Goal: Information Seeking & Learning: Learn about a topic

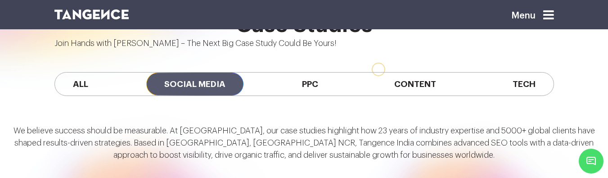
scroll to position [621, 0]
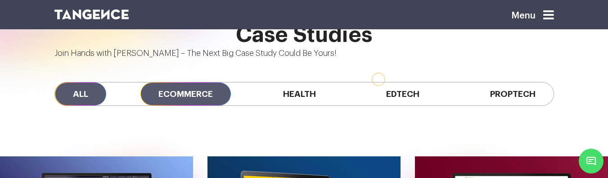
click at [187, 82] on span "Ecommerce" at bounding box center [185, 93] width 90 height 23
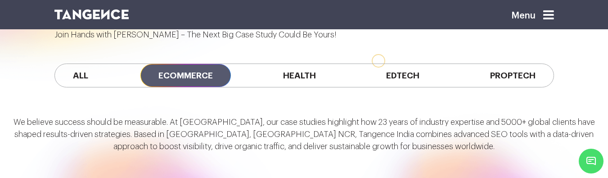
scroll to position [623, 0]
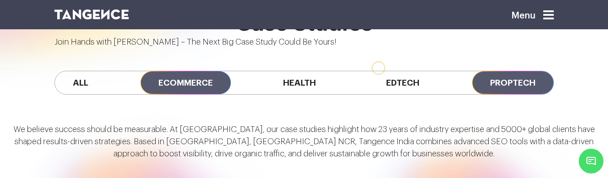
click at [510, 71] on span "Proptech" at bounding box center [512, 82] width 81 height 23
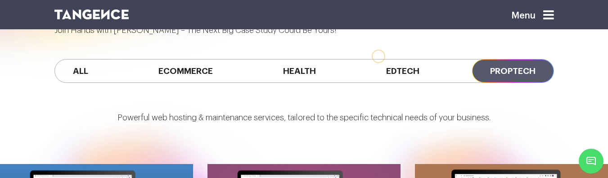
scroll to position [569, 0]
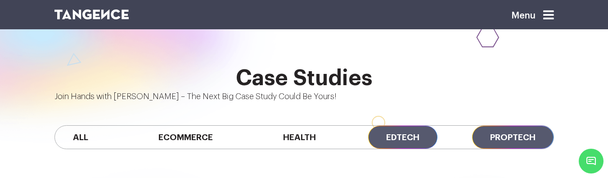
click at [388, 126] on span "Edtech" at bounding box center [402, 137] width 69 height 23
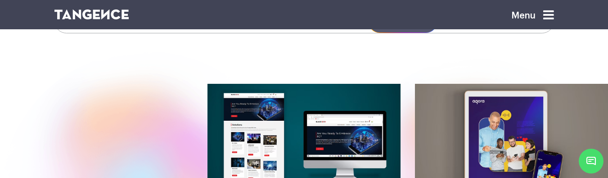
scroll to position [740, 0]
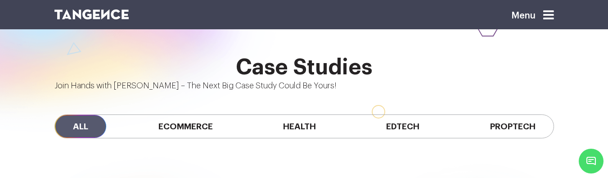
scroll to position [579, 0]
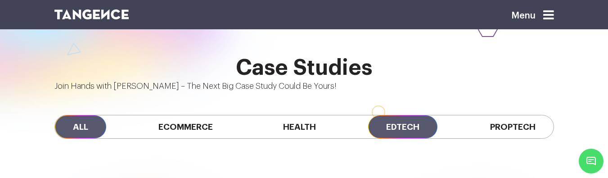
click at [391, 115] on span "Edtech" at bounding box center [402, 126] width 69 height 23
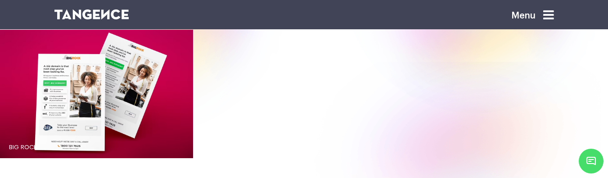
scroll to position [884, 0]
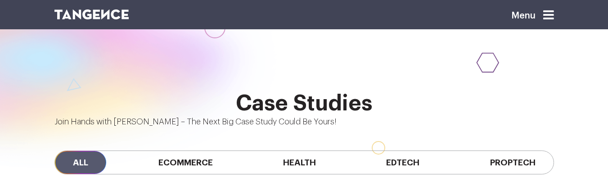
scroll to position [538, 0]
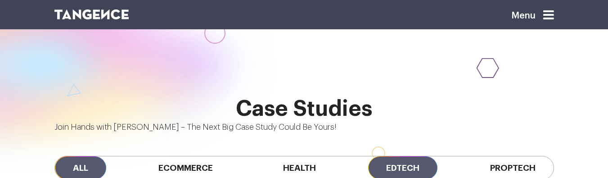
click at [409, 156] on span "Edtech" at bounding box center [402, 167] width 69 height 23
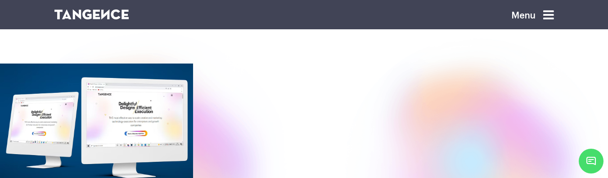
scroll to position [630, 0]
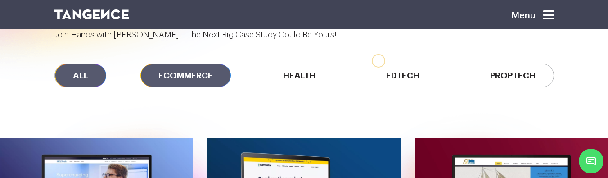
scroll to position [612, 0]
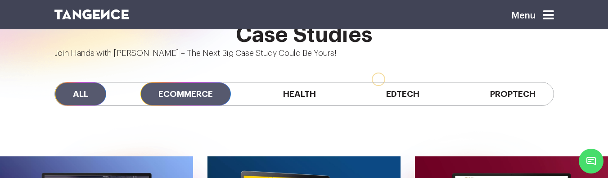
click at [169, 82] on span "Ecommerce" at bounding box center [185, 93] width 90 height 23
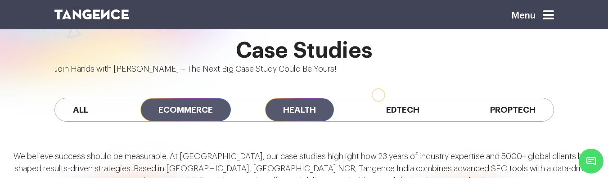
click at [276, 98] on span "Health" at bounding box center [299, 109] width 69 height 23
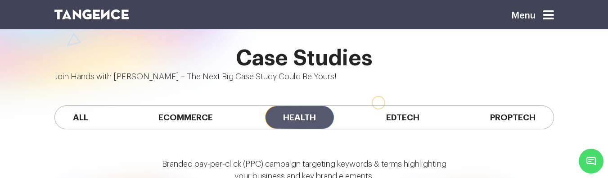
scroll to position [581, 0]
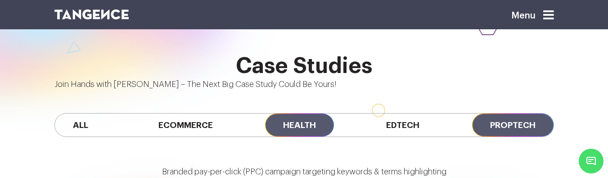
click at [479, 113] on span "Proptech" at bounding box center [512, 124] width 81 height 23
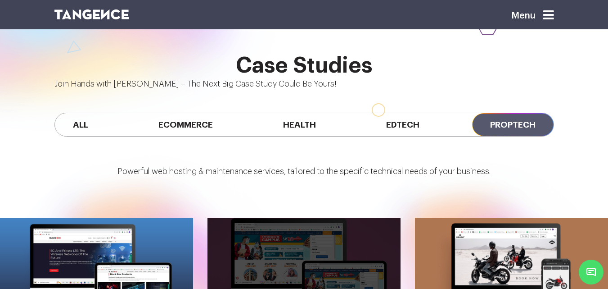
scroll to position [696, 0]
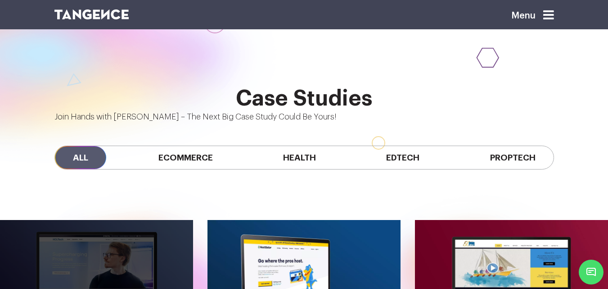
scroll to position [659, 0]
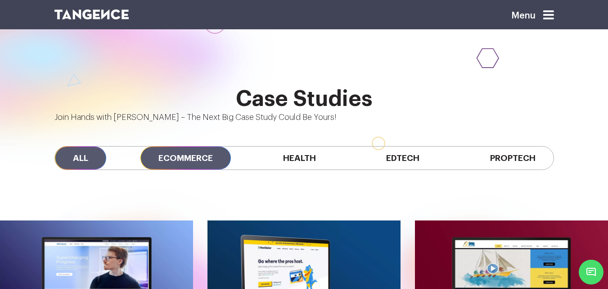
click at [189, 146] on span "Ecommerce" at bounding box center [185, 157] width 90 height 23
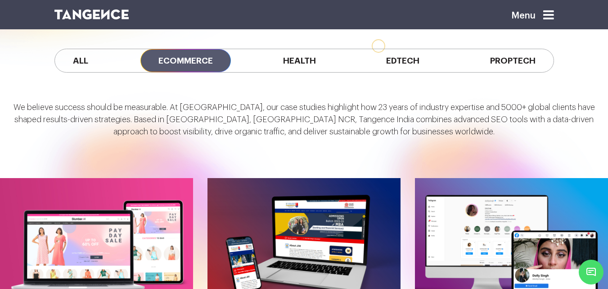
scroll to position [674, 0]
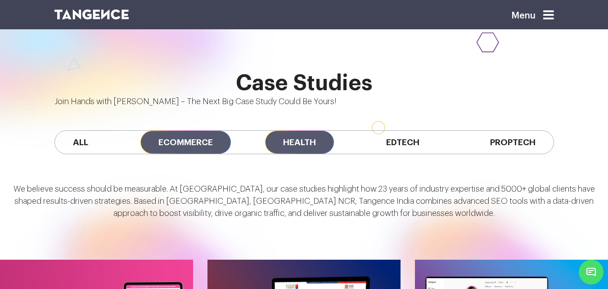
click at [283, 131] on span "Health" at bounding box center [299, 142] width 69 height 23
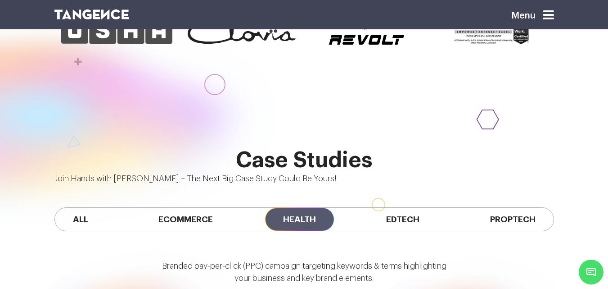
scroll to position [597, 0]
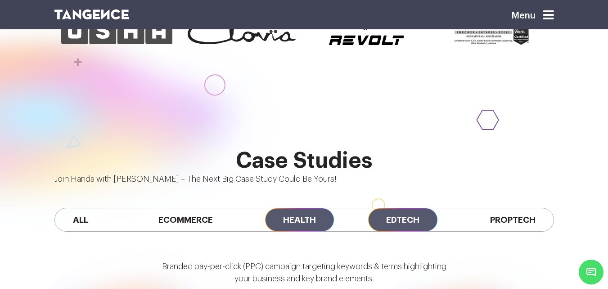
click at [413, 208] on span "Edtech" at bounding box center [402, 219] width 69 height 23
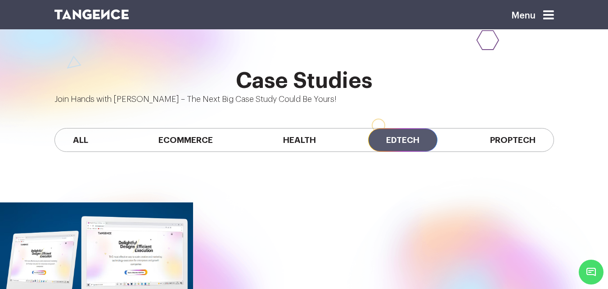
scroll to position [674, 0]
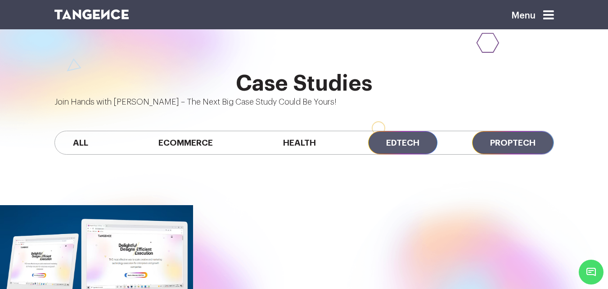
click at [515, 131] on span "Proptech" at bounding box center [512, 142] width 81 height 23
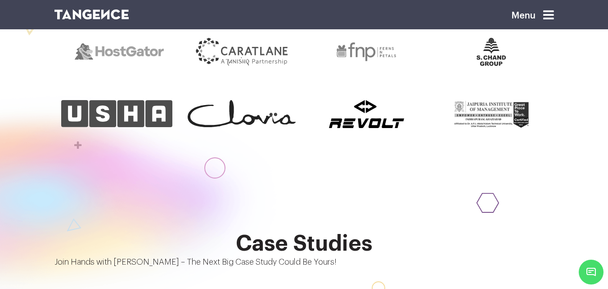
scroll to position [515, 0]
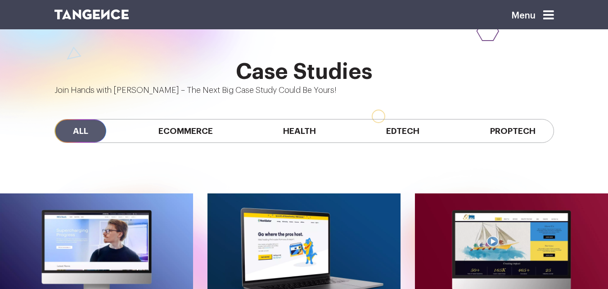
scroll to position [685, 0]
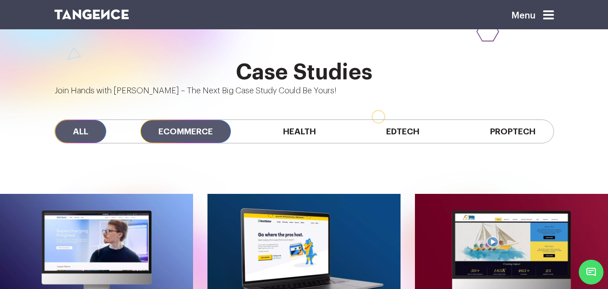
click at [183, 120] on span "Ecommerce" at bounding box center [185, 131] width 90 height 23
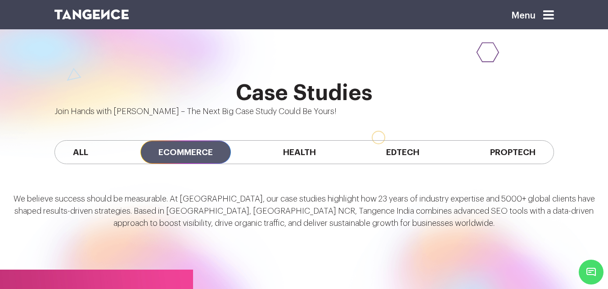
scroll to position [663, 0]
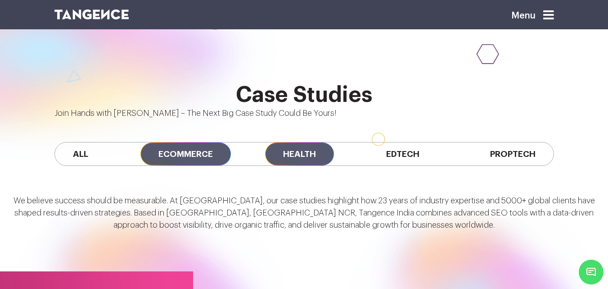
click at [296, 142] on span "Health" at bounding box center [299, 153] width 69 height 23
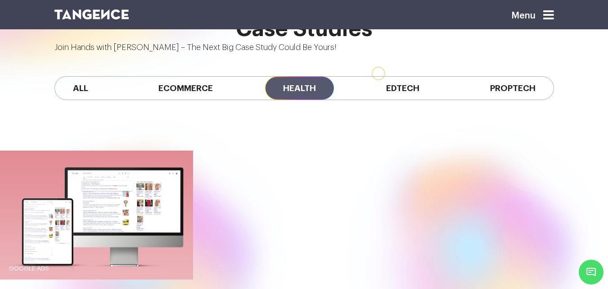
scroll to position [715, 0]
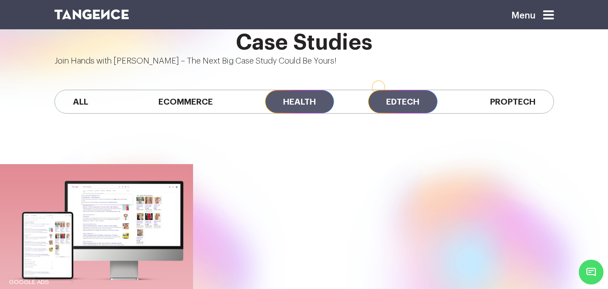
click at [388, 90] on span "Edtech" at bounding box center [402, 101] width 69 height 23
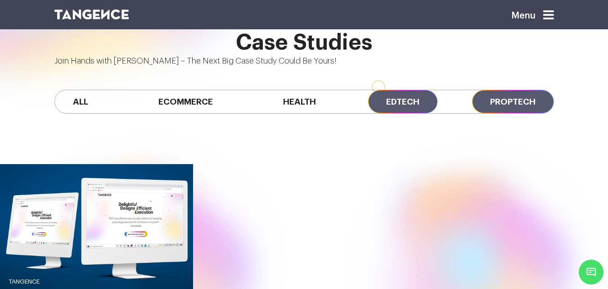
click at [515, 90] on span "Proptech" at bounding box center [512, 101] width 81 height 23
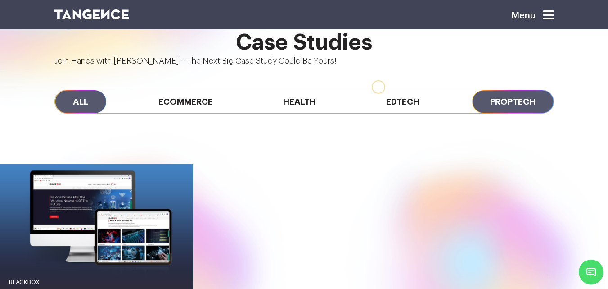
click at [87, 90] on span "All" at bounding box center [80, 101] width 51 height 23
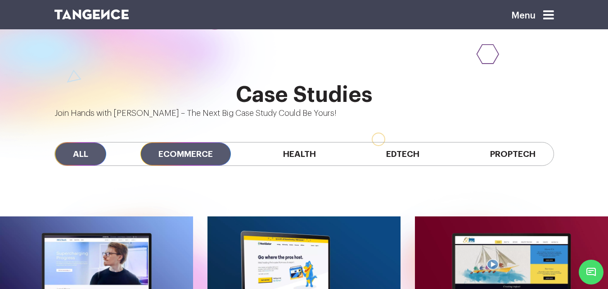
scroll to position [663, 0]
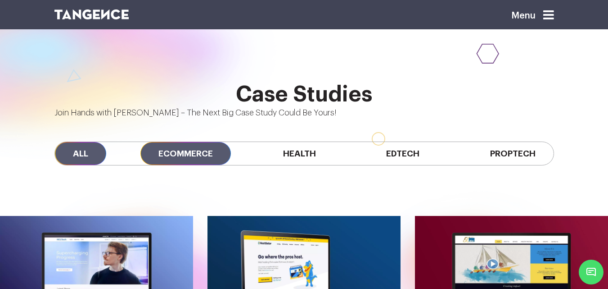
click at [184, 142] on span "Ecommerce" at bounding box center [185, 153] width 90 height 23
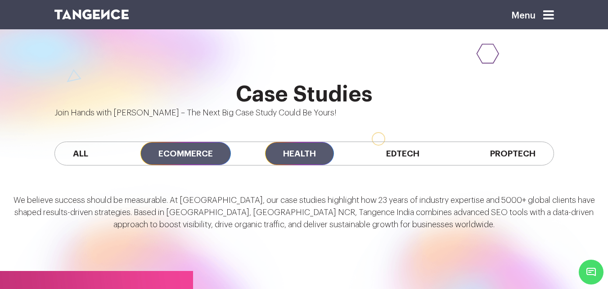
click at [315, 142] on span "Health" at bounding box center [299, 153] width 69 height 23
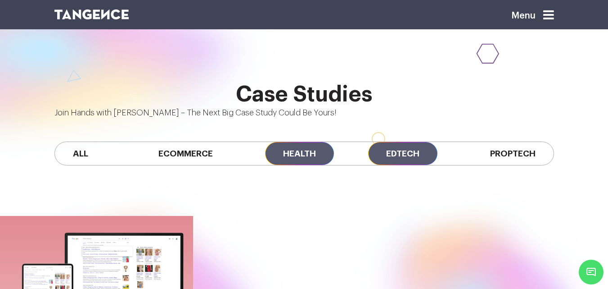
click at [413, 142] on span "Edtech" at bounding box center [402, 153] width 69 height 23
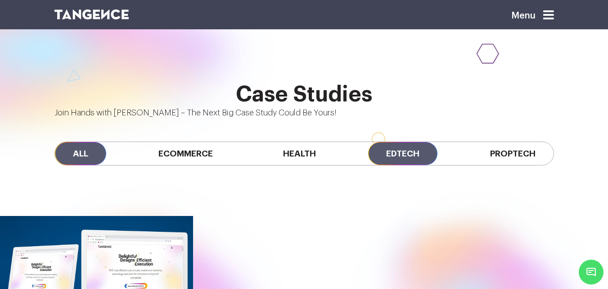
drag, startPoint x: 156, startPoint y: 95, endPoint x: 85, endPoint y: 94, distance: 71.6
click at [150, 142] on span "Ecommerce" at bounding box center [185, 153] width 90 height 23
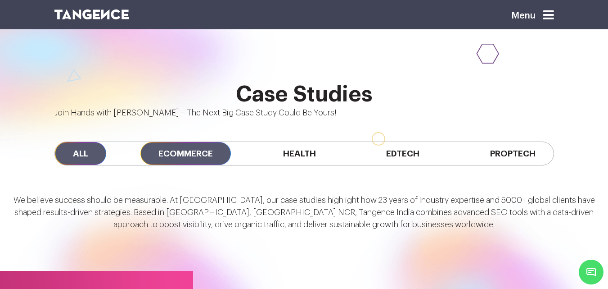
click at [85, 142] on span "All" at bounding box center [80, 153] width 51 height 23
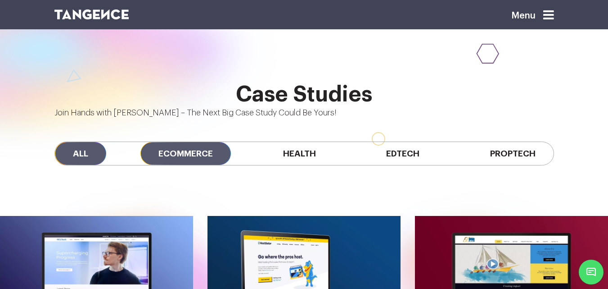
click at [158, 142] on span "Ecommerce" at bounding box center [185, 153] width 90 height 23
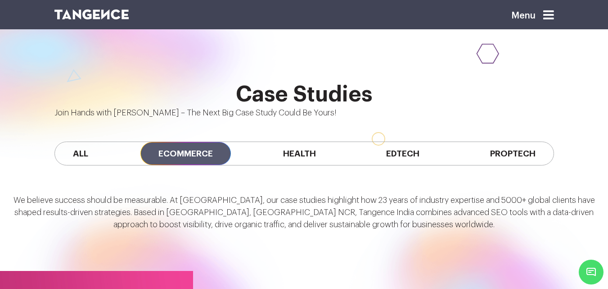
drag, startPoint x: 86, startPoint y: 89, endPoint x: 114, endPoint y: 92, distance: 28.1
click at [87, 142] on span "All" at bounding box center [80, 153] width 51 height 23
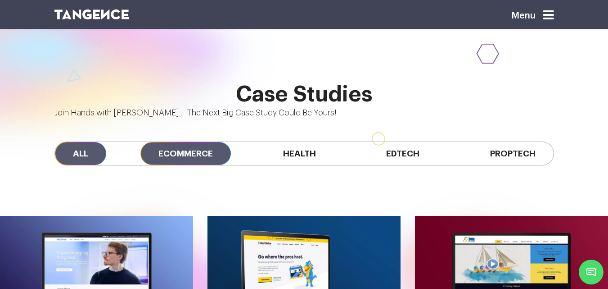
click at [193, 142] on span "Ecommerce" at bounding box center [185, 153] width 90 height 23
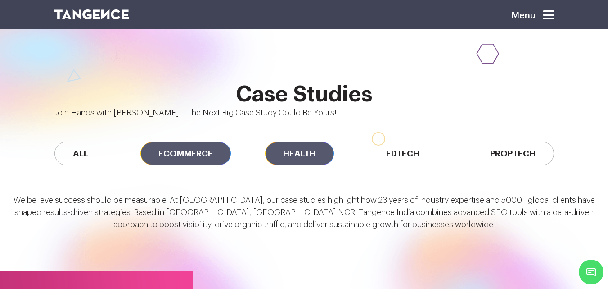
click at [306, 142] on span "Health" at bounding box center [299, 153] width 69 height 23
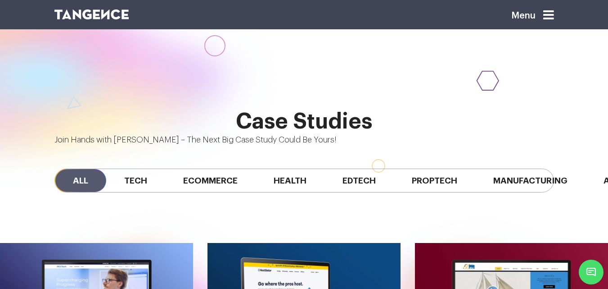
scroll to position [636, 0]
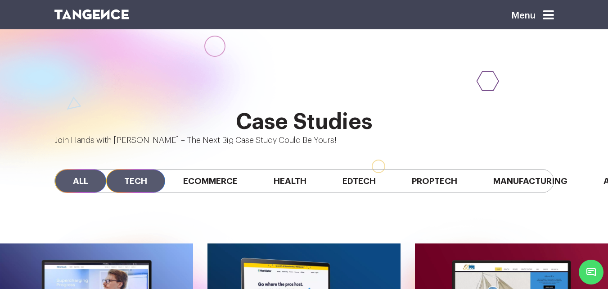
click at [137, 169] on span "Tech" at bounding box center [135, 180] width 59 height 23
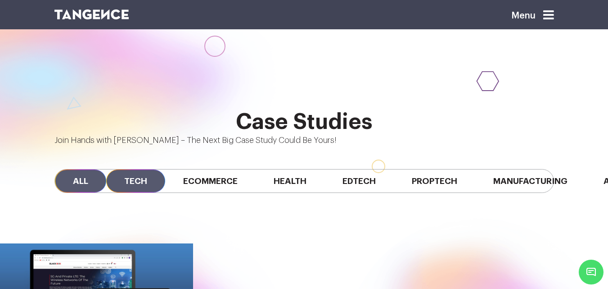
click at [86, 169] on span "All" at bounding box center [80, 180] width 51 height 23
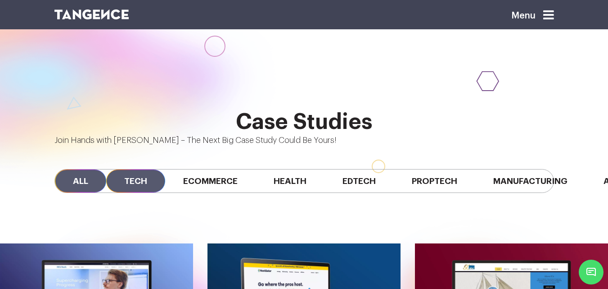
click at [150, 169] on span "Tech" at bounding box center [135, 180] width 59 height 23
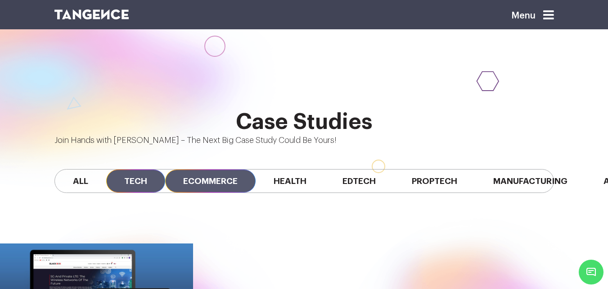
click at [200, 169] on span "Ecommerce" at bounding box center [210, 180] width 90 height 23
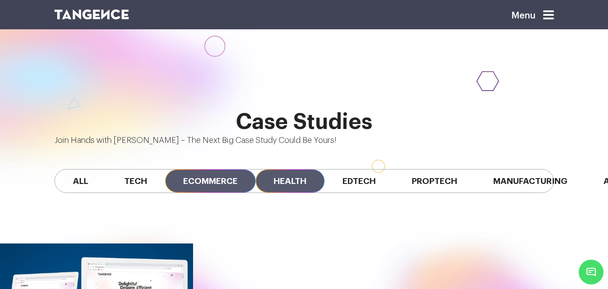
click at [289, 169] on span "Health" at bounding box center [290, 180] width 69 height 23
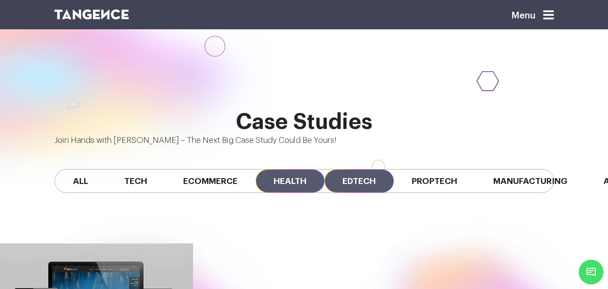
click at [358, 169] on span "Edtech" at bounding box center [359, 180] width 69 height 23
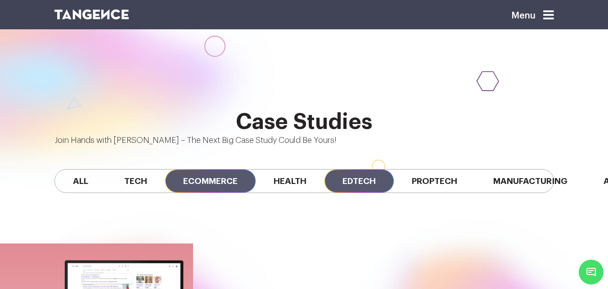
scroll to position [632, 0]
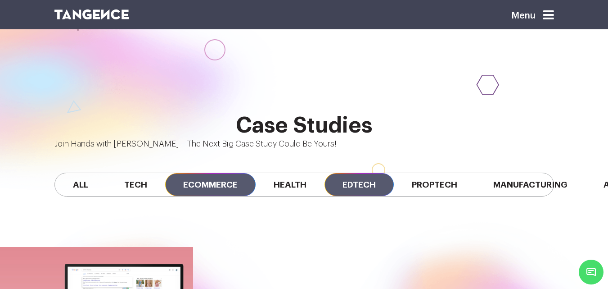
click at [203, 173] on span "Ecommerce" at bounding box center [210, 184] width 90 height 23
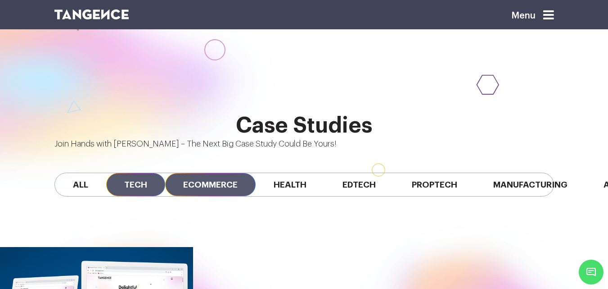
drag, startPoint x: 120, startPoint y: 115, endPoint x: 128, endPoint y: 119, distance: 9.3
click at [124, 173] on span "Tech" at bounding box center [135, 184] width 59 height 23
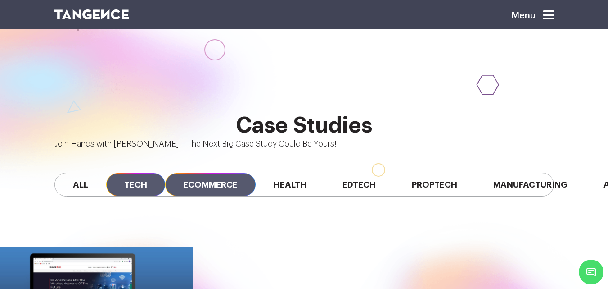
click at [205, 173] on span "Ecommerce" at bounding box center [210, 184] width 90 height 23
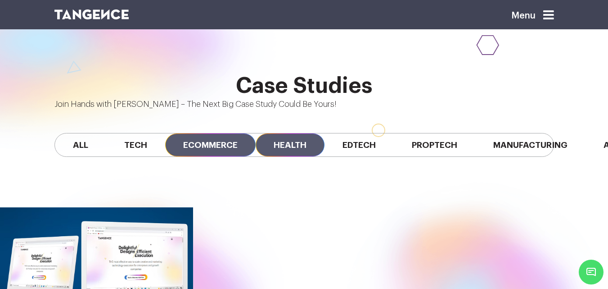
scroll to position [672, 0]
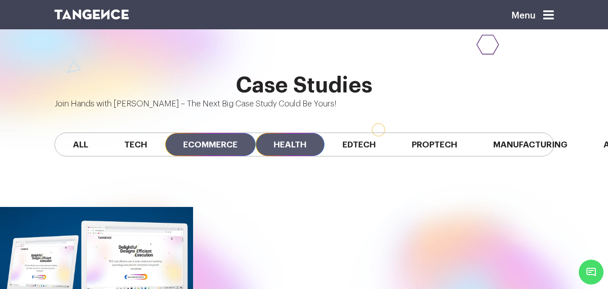
click at [290, 133] on span "Health" at bounding box center [290, 144] width 69 height 23
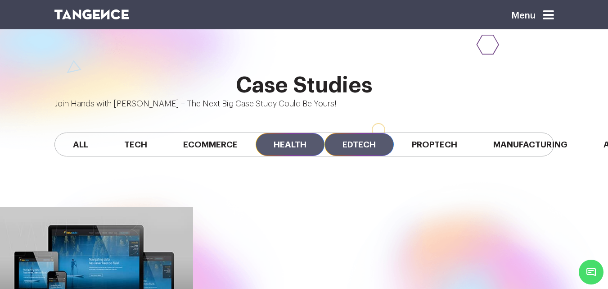
click at [347, 133] on span "Edtech" at bounding box center [359, 144] width 69 height 23
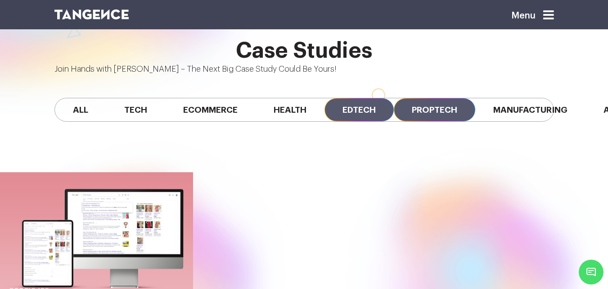
scroll to position [706, 0]
click at [430, 99] on span "Proptech" at bounding box center [434, 110] width 81 height 23
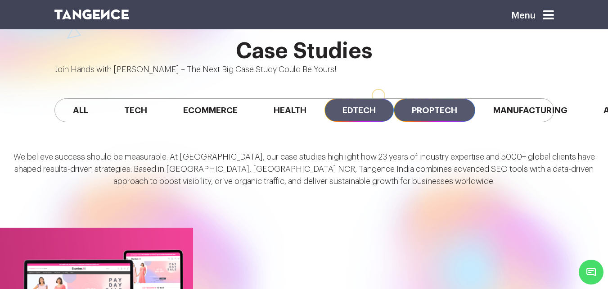
click at [354, 99] on span "Edtech" at bounding box center [359, 110] width 69 height 23
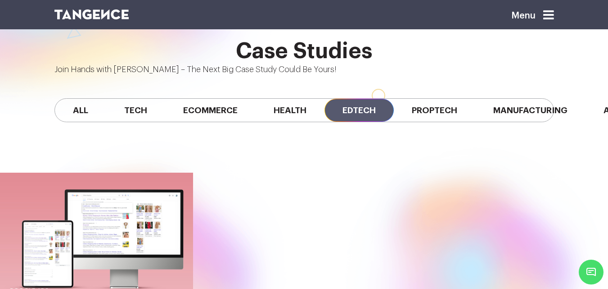
click at [352, 99] on span "Edtech" at bounding box center [359, 110] width 69 height 23
click at [311, 99] on span "Health" at bounding box center [290, 110] width 69 height 23
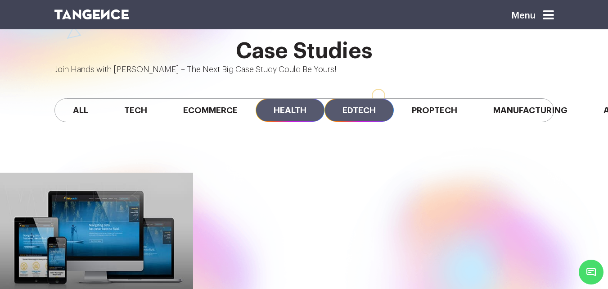
click at [333, 99] on span "Edtech" at bounding box center [359, 110] width 69 height 23
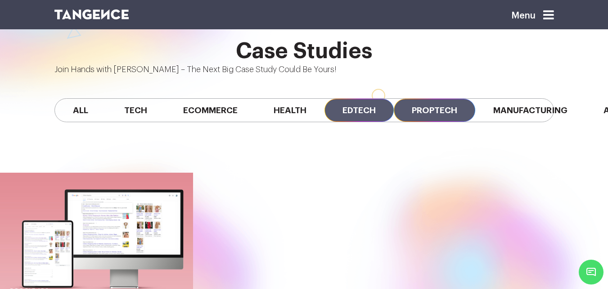
click at [402, 99] on span "Proptech" at bounding box center [434, 110] width 81 height 23
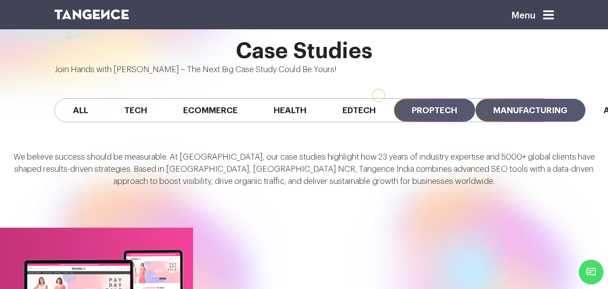
click at [491, 99] on span "Manufacturing" at bounding box center [530, 110] width 110 height 23
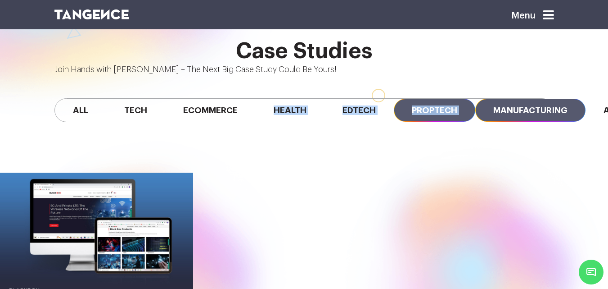
drag, startPoint x: 470, startPoint y: 54, endPoint x: 429, endPoint y: 49, distance: 40.8
click at [253, 98] on div "All Tech Ecommerce Health Edtech Proptech Manufacturing Automobile SaaS Fintech" at bounding box center [304, 110] width 500 height 24
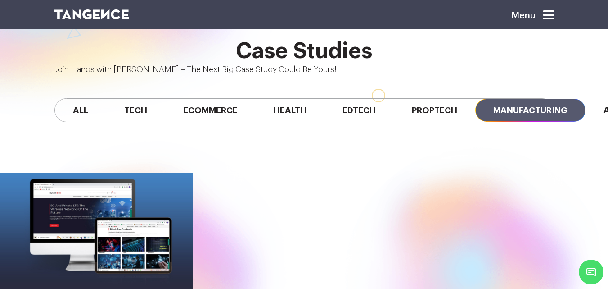
click at [446, 120] on div at bounding box center [476, 288] width 266 height 337
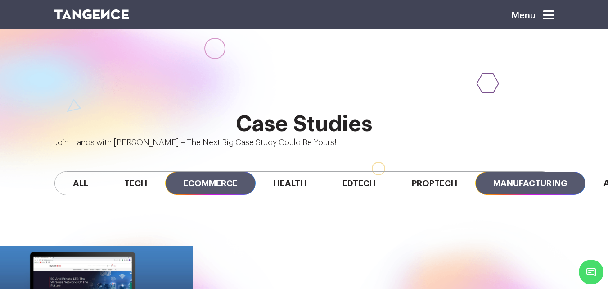
scroll to position [634, 0]
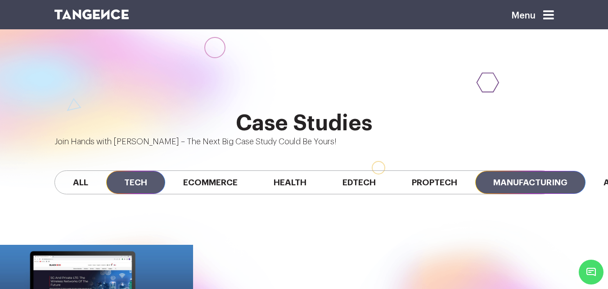
click at [123, 171] on span "Tech" at bounding box center [135, 182] width 59 height 23
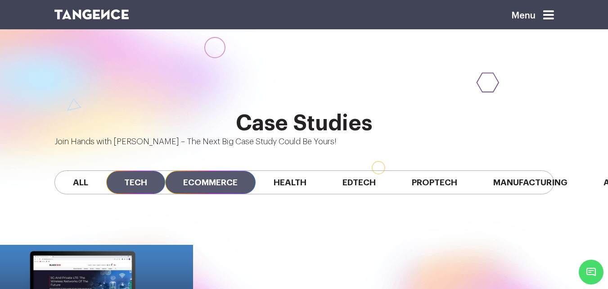
click at [220, 171] on span "Ecommerce" at bounding box center [210, 182] width 90 height 23
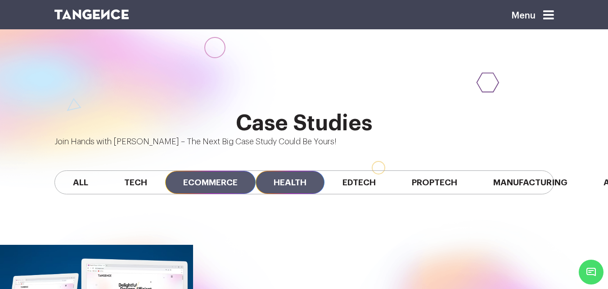
click at [271, 171] on span "Health" at bounding box center [290, 182] width 69 height 23
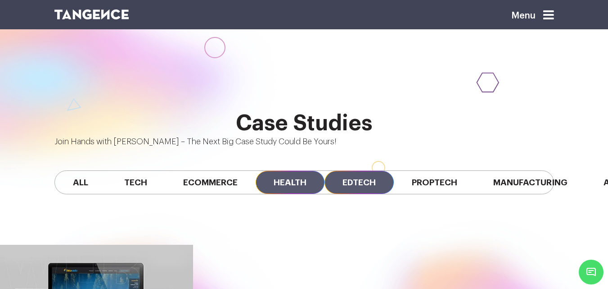
drag, startPoint x: 364, startPoint y: 121, endPoint x: 381, endPoint y: 122, distance: 17.6
click at [364, 171] on span "Edtech" at bounding box center [359, 182] width 69 height 23
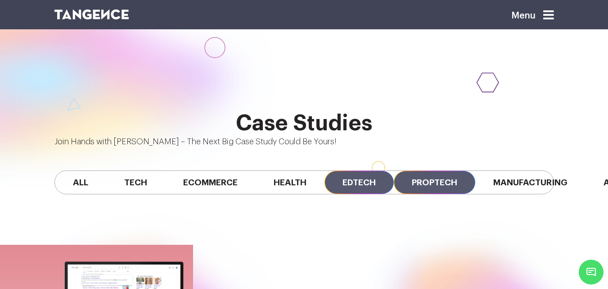
click at [443, 171] on span "Proptech" at bounding box center [434, 182] width 81 height 23
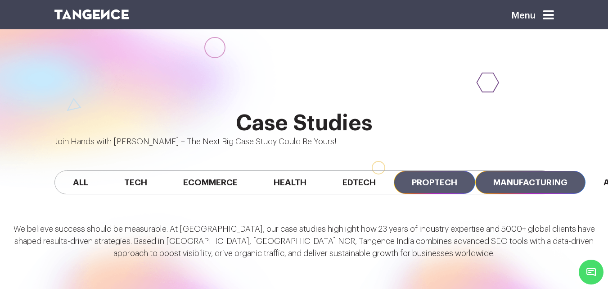
click at [510, 171] on span "Manufacturing" at bounding box center [530, 182] width 110 height 23
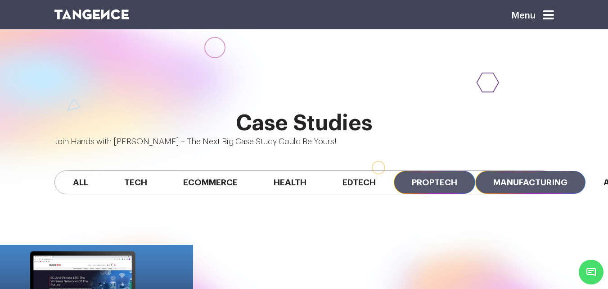
click at [457, 171] on span "Proptech" at bounding box center [434, 182] width 81 height 23
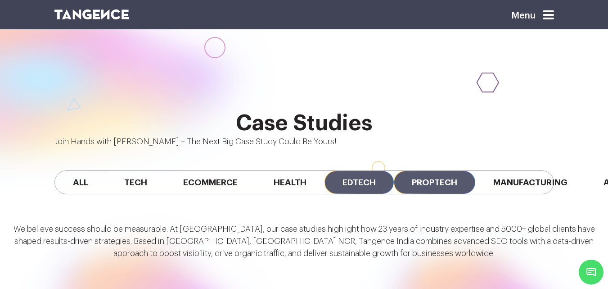
click at [352, 171] on span "Edtech" at bounding box center [359, 182] width 69 height 23
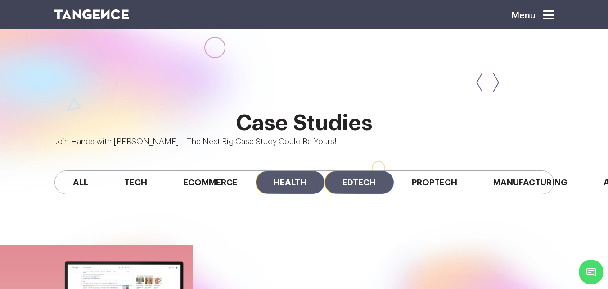
click at [274, 171] on span "Health" at bounding box center [290, 182] width 69 height 23
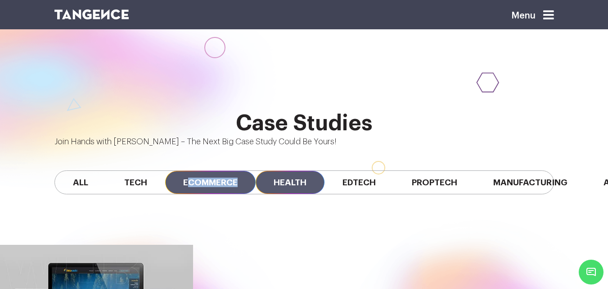
click at [190, 171] on span "Ecommerce" at bounding box center [210, 182] width 90 height 23
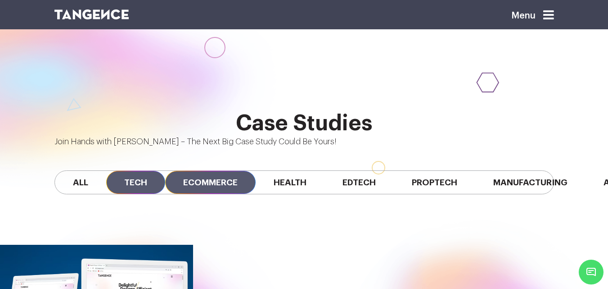
click at [157, 171] on span "Tech" at bounding box center [135, 182] width 59 height 23
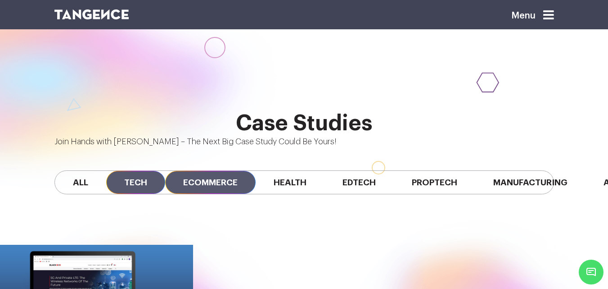
click at [208, 171] on span "Ecommerce" at bounding box center [210, 182] width 90 height 23
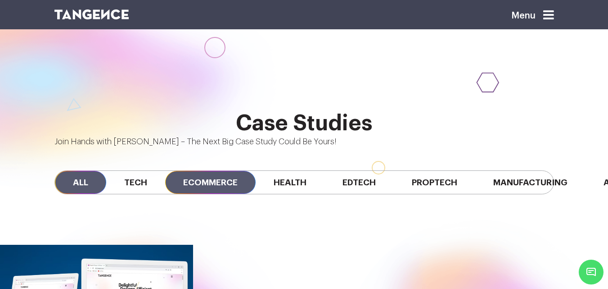
click at [77, 171] on span "All" at bounding box center [80, 182] width 51 height 23
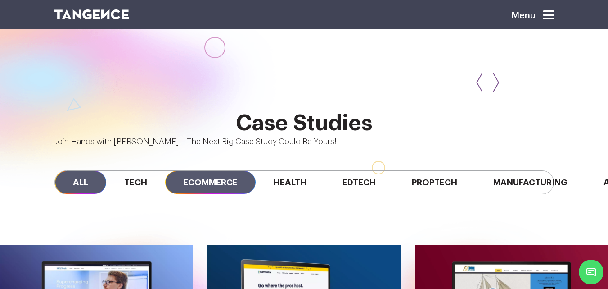
drag, startPoint x: 126, startPoint y: 125, endPoint x: 182, endPoint y: 132, distance: 56.3
click at [129, 171] on span "Tech" at bounding box center [135, 182] width 59 height 23
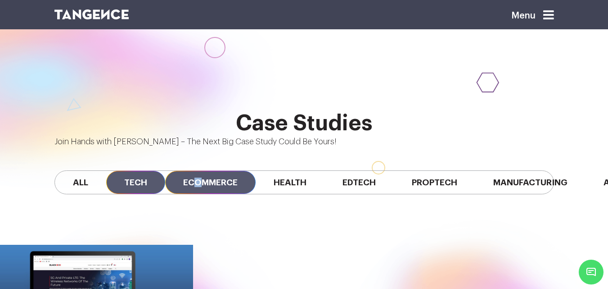
drag, startPoint x: 198, startPoint y: 128, endPoint x: 208, endPoint y: 129, distance: 10.0
click at [203, 171] on span "Ecommerce" at bounding box center [210, 182] width 90 height 23
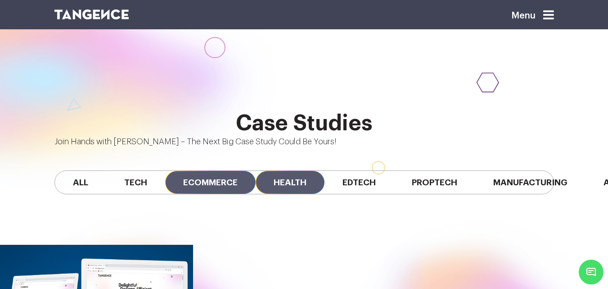
click at [312, 171] on span "Health" at bounding box center [290, 182] width 69 height 23
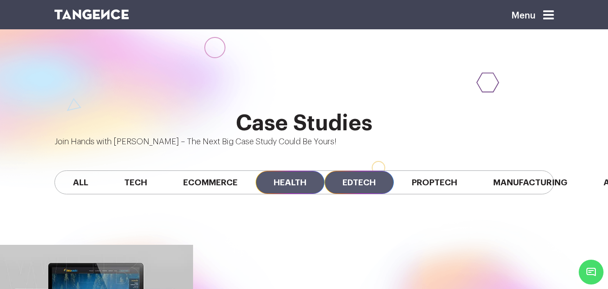
click at [348, 171] on span "Edtech" at bounding box center [359, 182] width 69 height 23
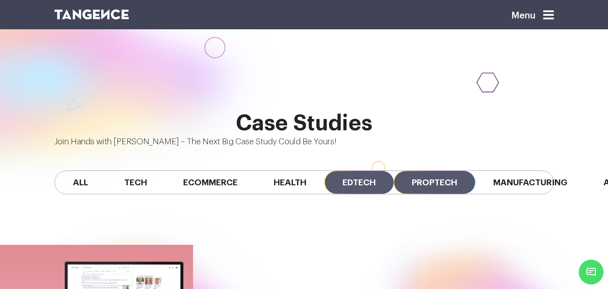
click at [450, 171] on span "Proptech" at bounding box center [434, 182] width 81 height 23
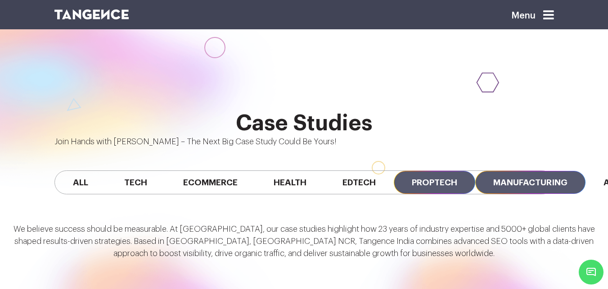
click at [534, 171] on span "Manufacturing" at bounding box center [530, 182] width 110 height 23
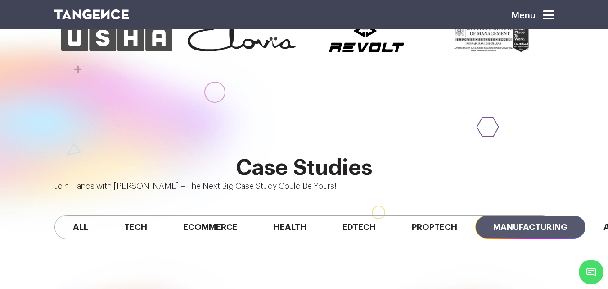
scroll to position [589, 0]
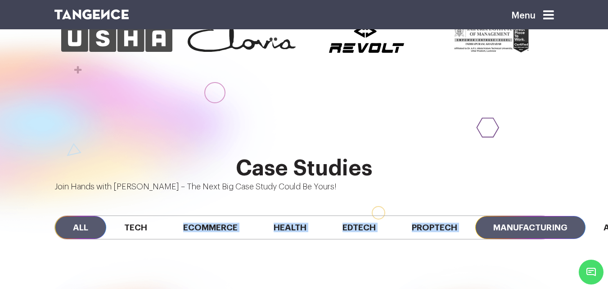
drag, startPoint x: 366, startPoint y: 164, endPoint x: 95, endPoint y: 163, distance: 271.4
click at [106, 215] on div "All Tech Ecommerce Health Edtech Proptech Manufacturing Automobile SaaS Fintech" at bounding box center [304, 227] width 500 height 24
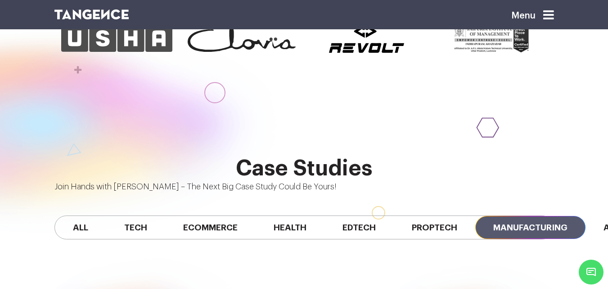
click at [128, 156] on h2 "Case Studies" at bounding box center [304, 168] width 500 height 24
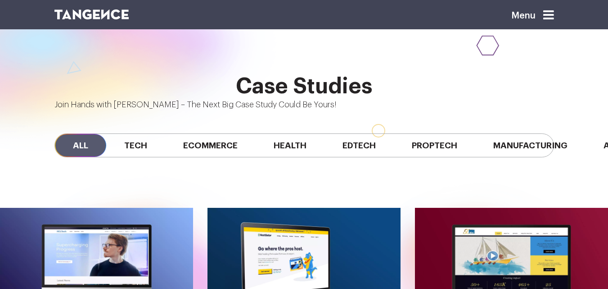
scroll to position [673, 0]
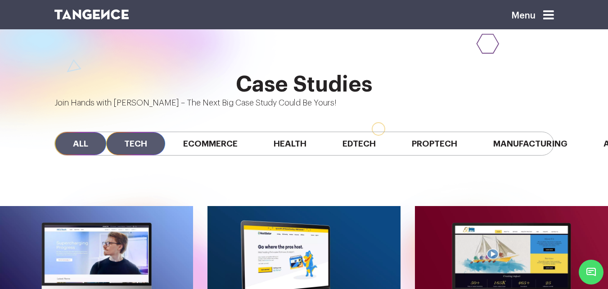
click at [129, 132] on span "Tech" at bounding box center [135, 143] width 59 height 23
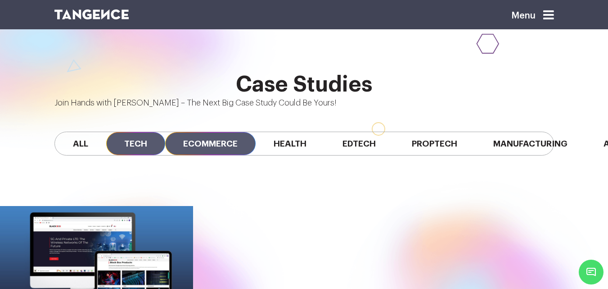
click at [190, 132] on span "Ecommerce" at bounding box center [210, 143] width 90 height 23
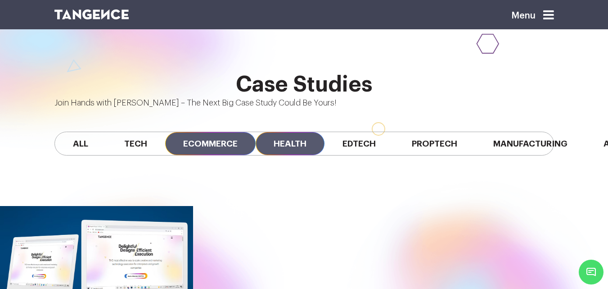
click at [305, 132] on span "Health" at bounding box center [290, 143] width 69 height 23
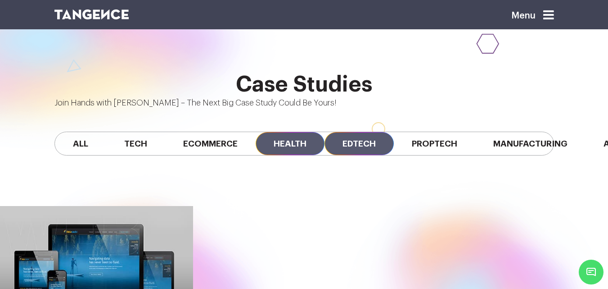
click at [359, 132] on span "Edtech" at bounding box center [359, 143] width 69 height 23
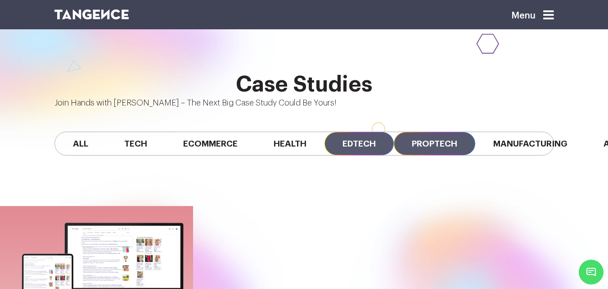
click at [413, 132] on span "Proptech" at bounding box center [434, 143] width 81 height 23
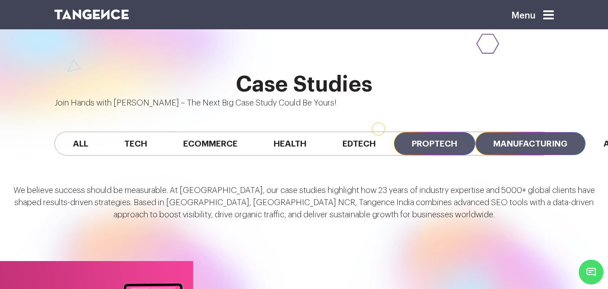
click at [506, 132] on span "Manufacturing" at bounding box center [530, 143] width 110 height 23
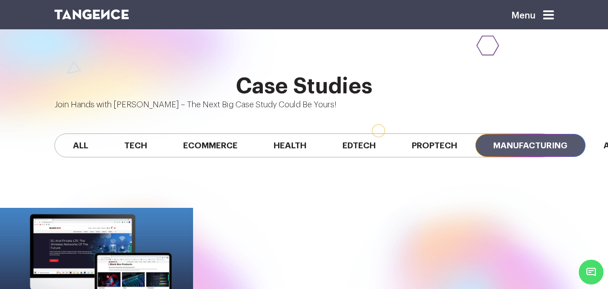
scroll to position [628, 0]
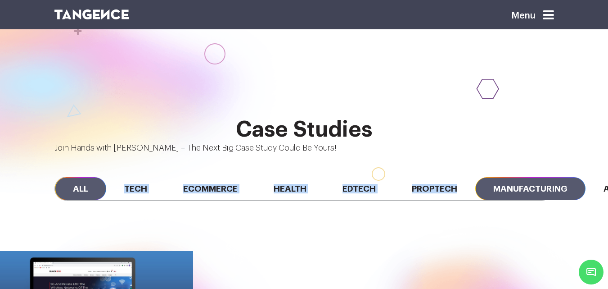
drag, startPoint x: 458, startPoint y: 121, endPoint x: 89, endPoint y: 129, distance: 369.2
click at [90, 154] on div "All Tech Ecommerce Health Edtech Proptech Manufacturing Automobile SaaS Fintech" at bounding box center [304, 188] width 513 height 69
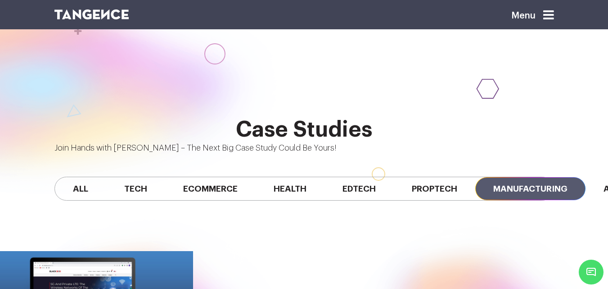
click at [174, 117] on h2 "Case Studies" at bounding box center [304, 129] width 500 height 24
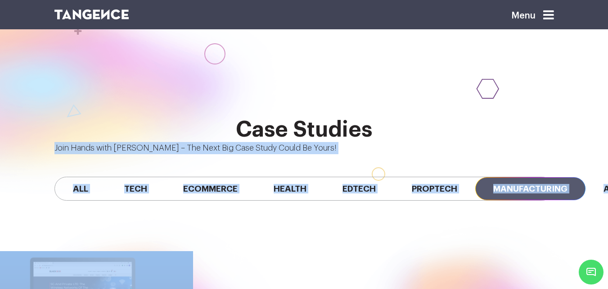
drag, startPoint x: 108, startPoint y: 90, endPoint x: 464, endPoint y: 197, distance: 371.8
click at [461, 198] on div "Case Studies Join Hands with Tangence – The Next Big Case Study Could Be Yours!…" at bounding box center [304, 257] width 608 height 366
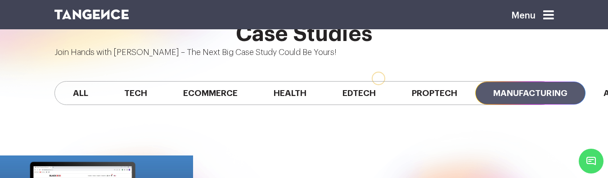
scroll to position [612, 0]
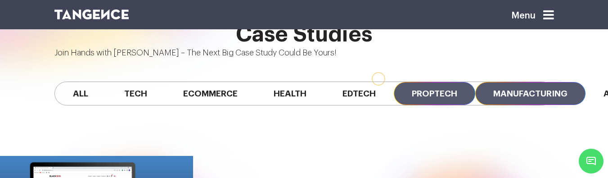
click at [415, 82] on span "Proptech" at bounding box center [434, 93] width 81 height 23
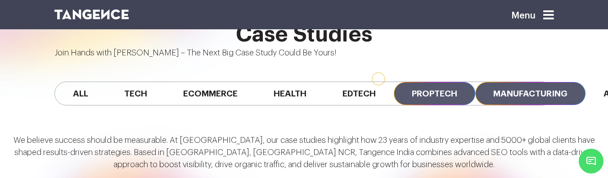
click at [511, 82] on span "Manufacturing" at bounding box center [530, 93] width 110 height 23
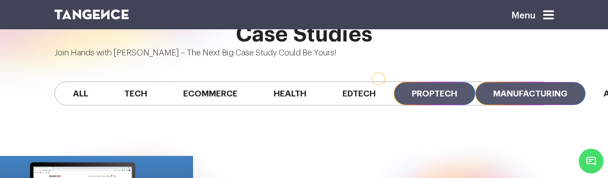
click at [422, 82] on span "Proptech" at bounding box center [434, 93] width 81 height 23
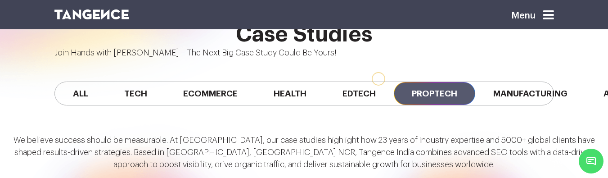
click at [363, 59] on div "All Tech Ecommerce Health Edtech Proptech Manufacturing Automobile SaaS Fintech" at bounding box center [304, 93] width 513 height 69
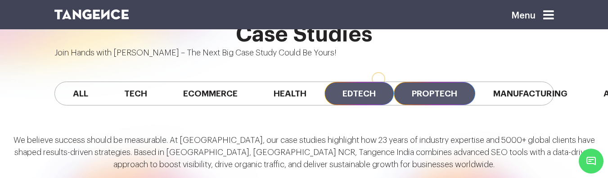
click at [363, 82] on span "Edtech" at bounding box center [359, 93] width 69 height 23
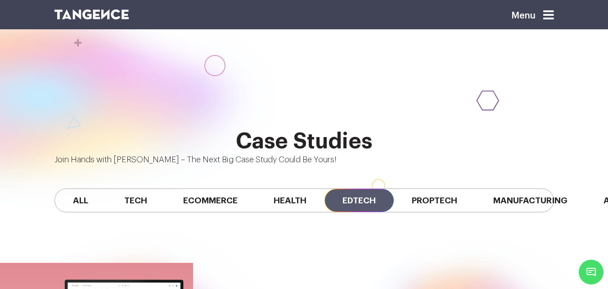
scroll to position [630, 0]
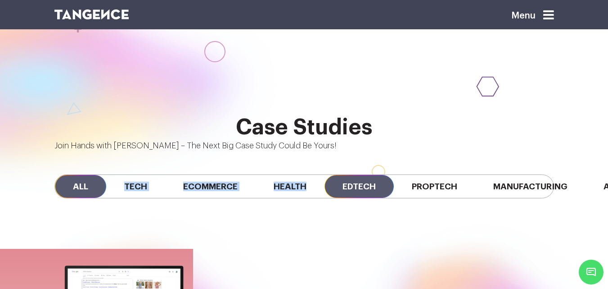
drag, startPoint x: 277, startPoint y: 136, endPoint x: 87, endPoint y: 129, distance: 190.1
click at [87, 174] on div "All Tech Ecommerce Health Edtech Proptech Manufacturing Automobile SaaS Fintech" at bounding box center [304, 186] width 500 height 24
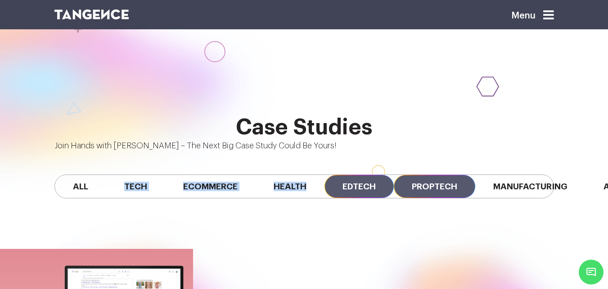
scroll to position [675, 0]
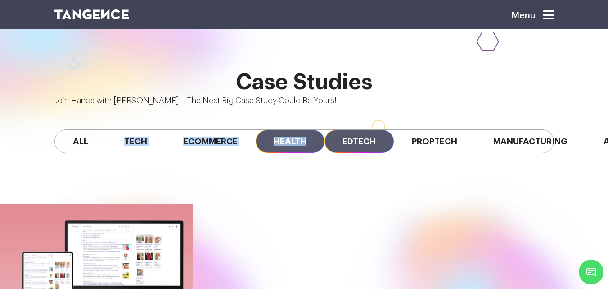
click at [306, 130] on span "Health" at bounding box center [290, 141] width 69 height 23
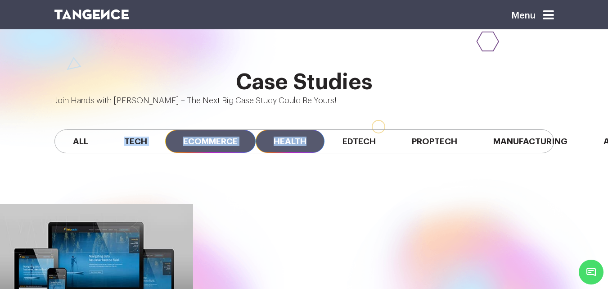
click at [217, 130] on span "Ecommerce" at bounding box center [210, 141] width 90 height 23
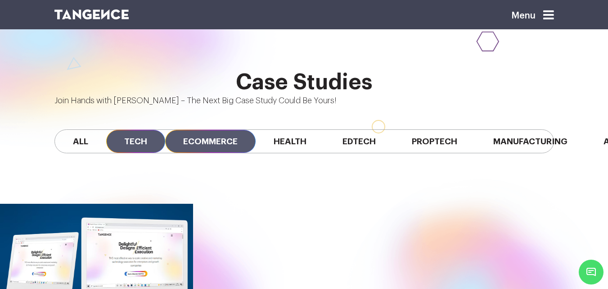
click at [149, 130] on span "Tech" at bounding box center [135, 141] width 59 height 23
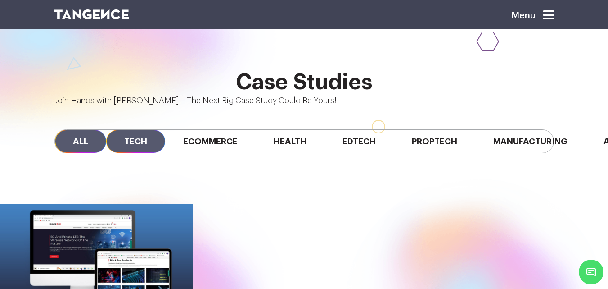
click at [91, 130] on span "All" at bounding box center [80, 141] width 51 height 23
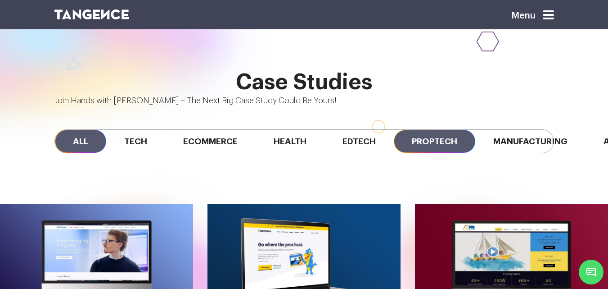
click at [415, 130] on span "Proptech" at bounding box center [434, 141] width 81 height 23
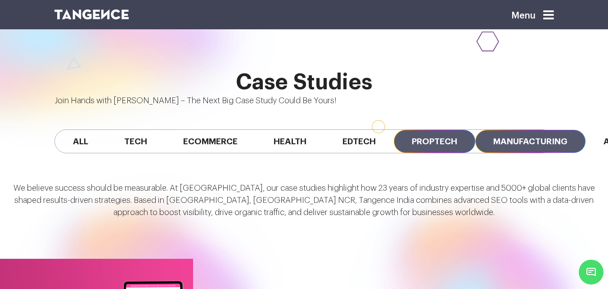
click at [562, 130] on span "Manufacturing" at bounding box center [530, 141] width 110 height 23
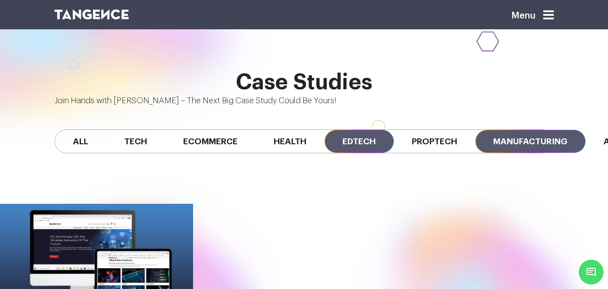
click at [361, 130] on span "Edtech" at bounding box center [359, 141] width 69 height 23
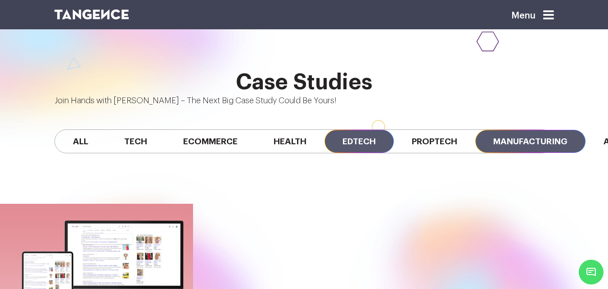
click at [519, 130] on span "Manufacturing" at bounding box center [530, 141] width 110 height 23
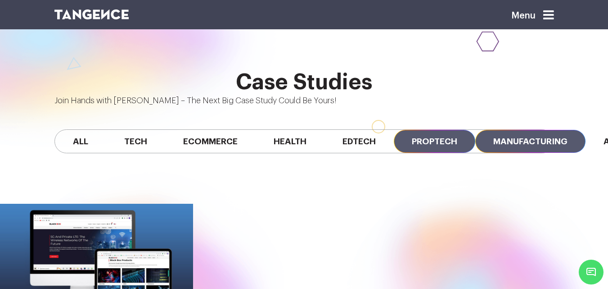
click at [455, 130] on span "Proptech" at bounding box center [434, 141] width 81 height 23
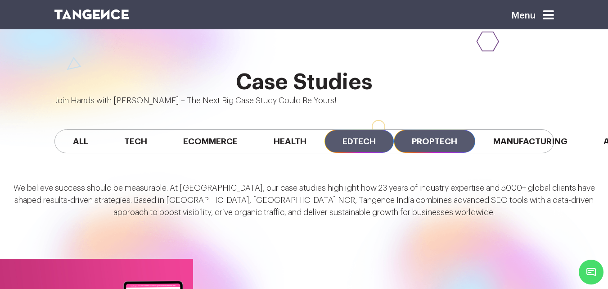
click at [347, 130] on span "Edtech" at bounding box center [359, 141] width 69 height 23
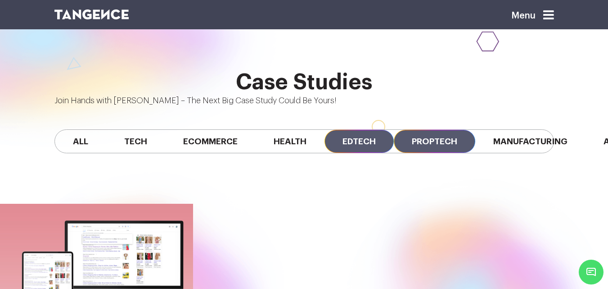
click at [451, 130] on span "Proptech" at bounding box center [434, 141] width 81 height 23
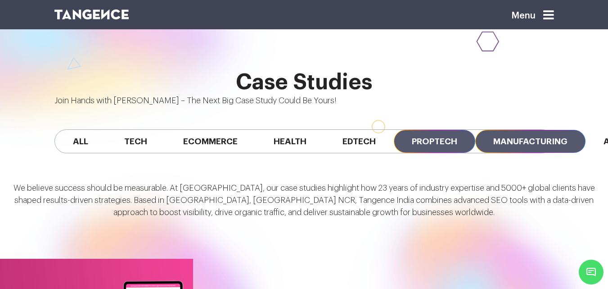
click at [546, 130] on span "Manufacturing" at bounding box center [530, 141] width 110 height 23
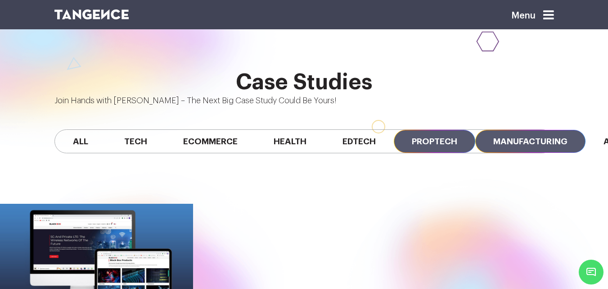
click at [456, 130] on span "Proptech" at bounding box center [434, 141] width 81 height 23
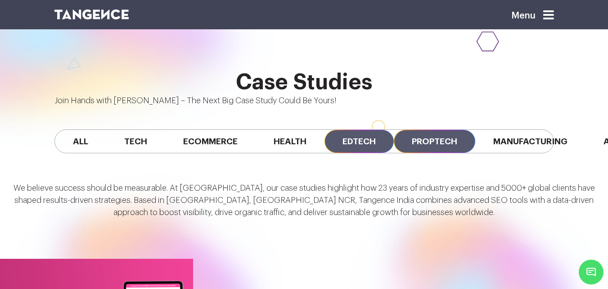
click at [356, 130] on span "Edtech" at bounding box center [359, 141] width 69 height 23
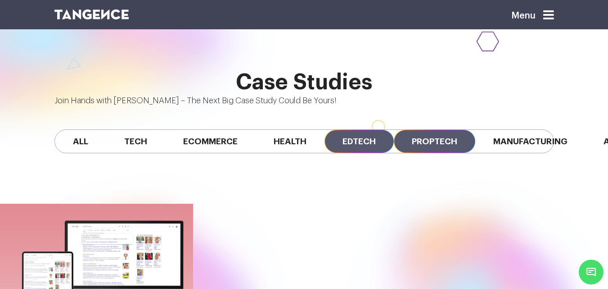
click at [465, 130] on span "Proptech" at bounding box center [434, 141] width 81 height 23
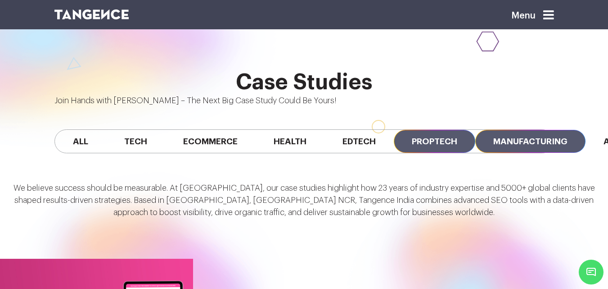
click at [491, 130] on span "Manufacturing" at bounding box center [530, 141] width 110 height 23
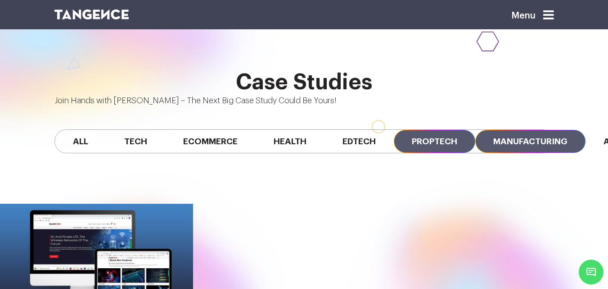
click at [412, 130] on span "Proptech" at bounding box center [434, 141] width 81 height 23
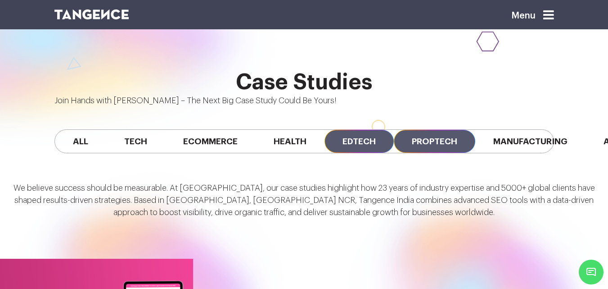
click at [385, 130] on span "Edtech" at bounding box center [359, 141] width 69 height 23
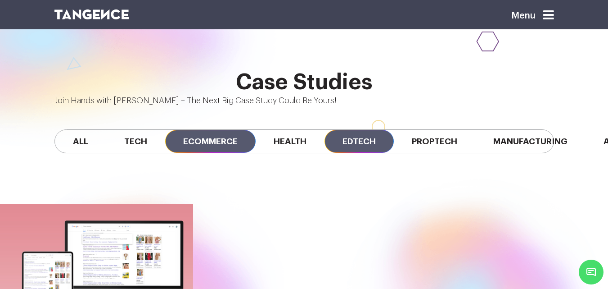
click at [237, 130] on span "Ecommerce" at bounding box center [210, 141] width 90 height 23
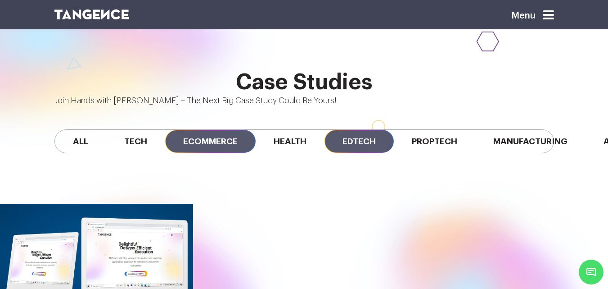
click at [340, 130] on span "Edtech" at bounding box center [359, 141] width 69 height 23
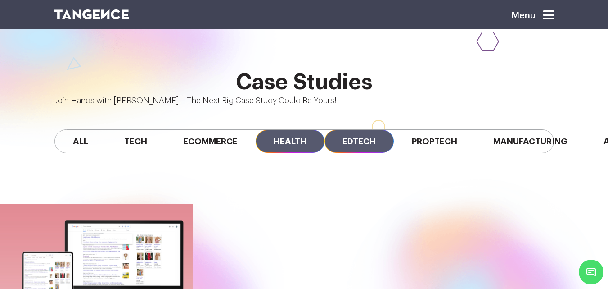
click at [298, 130] on span "Health" at bounding box center [290, 141] width 69 height 23
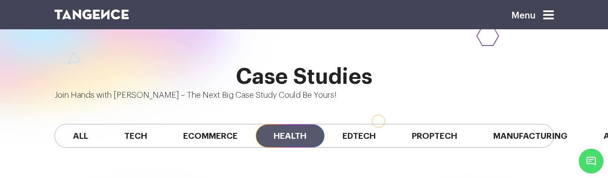
scroll to position [569, 0]
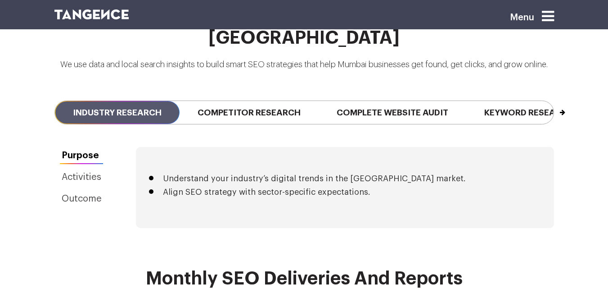
scroll to position [2116, 0]
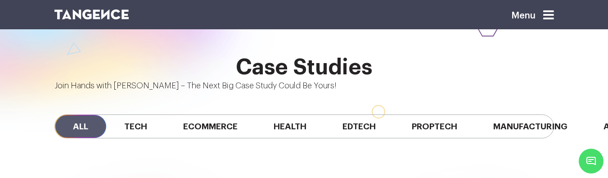
scroll to position [580, 0]
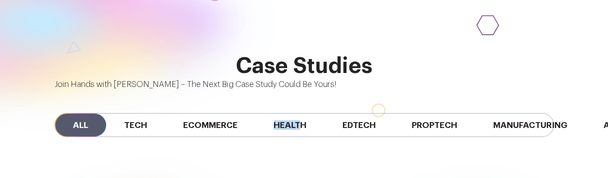
drag, startPoint x: 270, startPoint y: 104, endPoint x: 313, endPoint y: 106, distance: 43.7
click at [313, 113] on div "All Tech Ecommerce Health Edtech Proptech Manufacturing Automobile SaaS Fintech" at bounding box center [304, 125] width 500 height 24
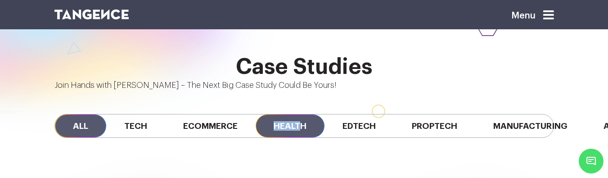
scroll to position [0, 20]
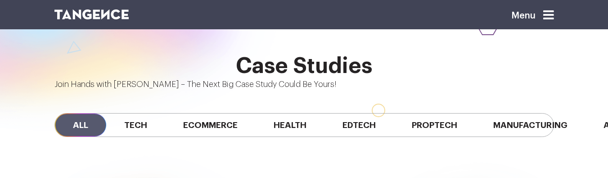
scroll to position [580, 0]
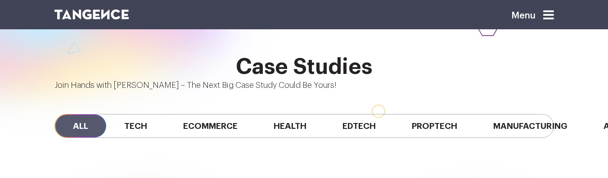
scroll to position [0, 269]
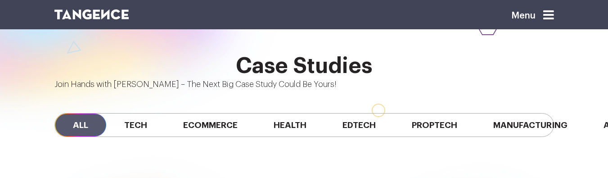
scroll to position [580, 0]
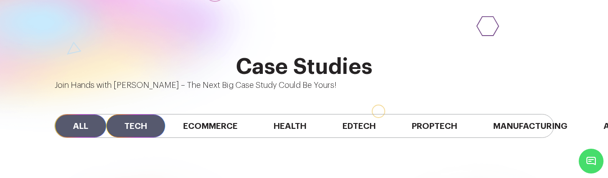
click at [132, 114] on span "Tech" at bounding box center [135, 125] width 59 height 23
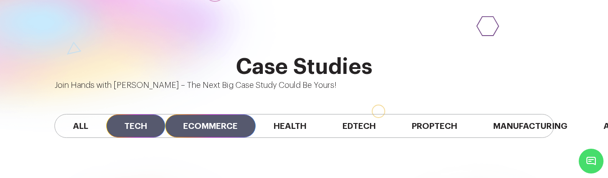
click at [208, 114] on span "Ecommerce" at bounding box center [210, 125] width 90 height 23
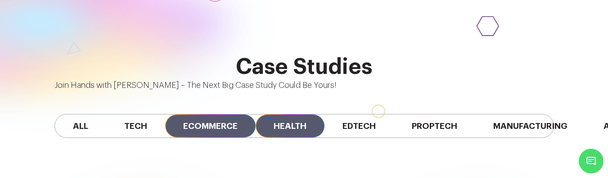
click at [293, 114] on span "Health" at bounding box center [290, 125] width 69 height 23
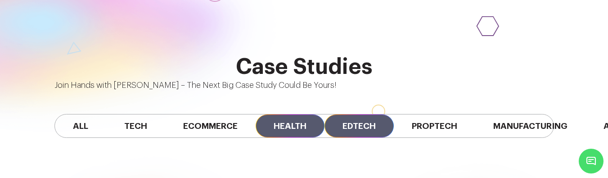
click at [371, 114] on span "Edtech" at bounding box center [359, 125] width 69 height 23
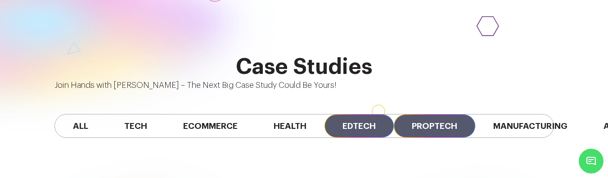
click at [425, 114] on span "Proptech" at bounding box center [434, 125] width 81 height 23
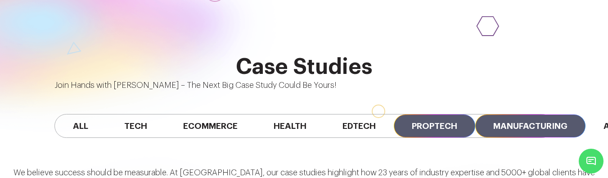
click at [495, 114] on span "Manufacturing" at bounding box center [530, 125] width 110 height 23
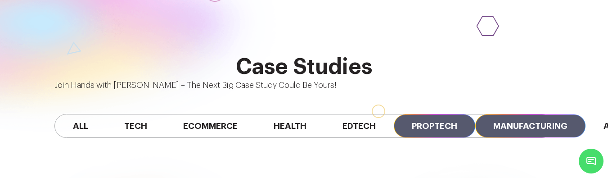
click at [418, 114] on span "Proptech" at bounding box center [434, 125] width 81 height 23
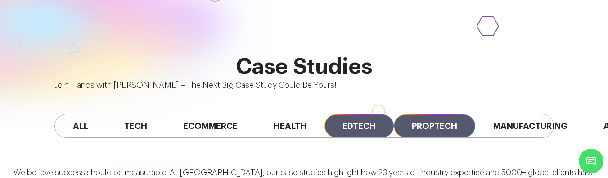
click at [366, 114] on span "Edtech" at bounding box center [359, 125] width 69 height 23
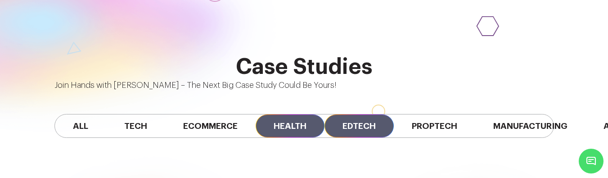
click at [302, 114] on span "Health" at bounding box center [290, 125] width 69 height 23
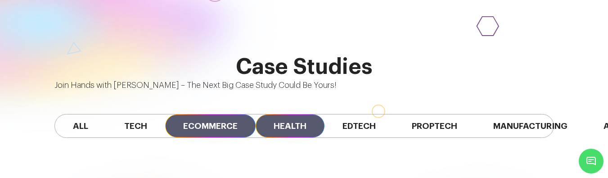
click at [194, 114] on span "Ecommerce" at bounding box center [210, 125] width 90 height 23
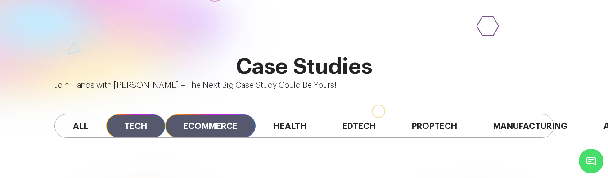
click at [143, 114] on span "Tech" at bounding box center [135, 125] width 59 height 23
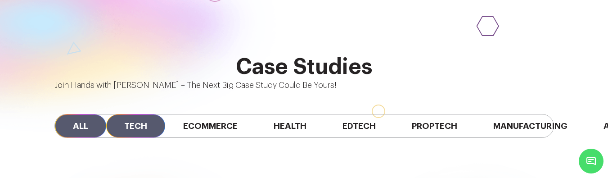
click at [98, 114] on span "All" at bounding box center [80, 125] width 51 height 23
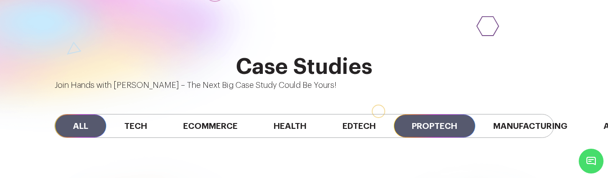
click at [415, 114] on span "Proptech" at bounding box center [434, 125] width 81 height 23
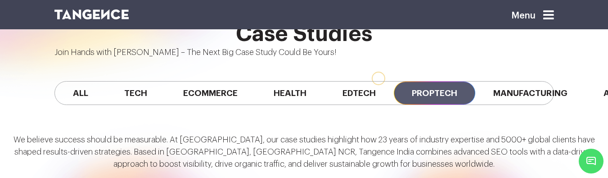
scroll to position [612, 0]
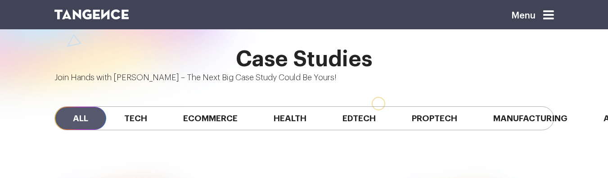
scroll to position [586, 0]
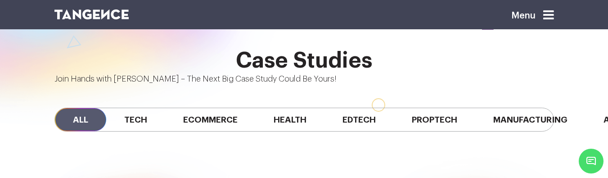
scroll to position [0, 272]
drag, startPoint x: 518, startPoint y: 101, endPoint x: 403, endPoint y: 99, distance: 114.4
click at [403, 108] on div "All Tech Ecommerce Health Edtech Proptech Manufacturing Automobile SaaS Fintech" at bounding box center [304, 120] width 500 height 24
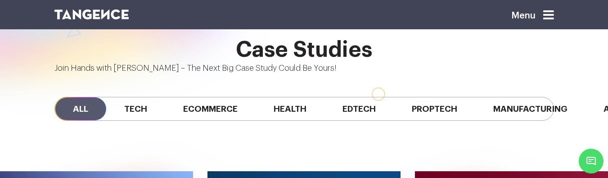
scroll to position [600, 0]
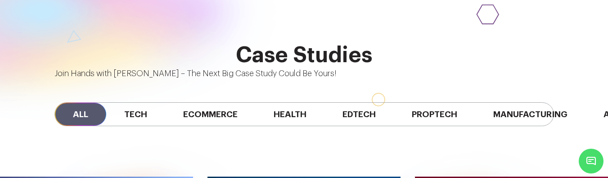
scroll to position [0, 245]
drag, startPoint x: 203, startPoint y: 101, endPoint x: 343, endPoint y: 102, distance: 139.1
click at [356, 102] on div "All Tech Ecommerce Health Edtech Proptech Manufacturing Automobile SaaS Fintech" at bounding box center [304, 114] width 513 height 69
click at [319, 102] on div "All Tech Ecommerce Health Edtech Proptech Manufacturing Automobile SaaS Fintech" at bounding box center [304, 114] width 500 height 24
click at [320, 102] on div "All Tech Ecommerce Health Edtech Proptech Manufacturing Automobile SaaS Fintech" at bounding box center [304, 114] width 500 height 24
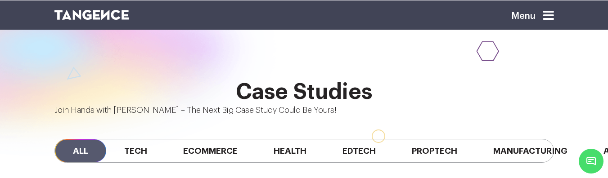
scroll to position [555, 0]
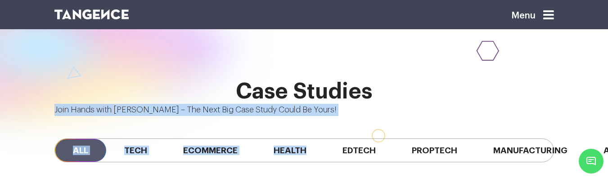
click at [587, 80] on div "Case Studies Join Hands with Tangence – The Next Big Case Study Could Be Yours!…" at bounding box center [304, 132] width 608 height 105
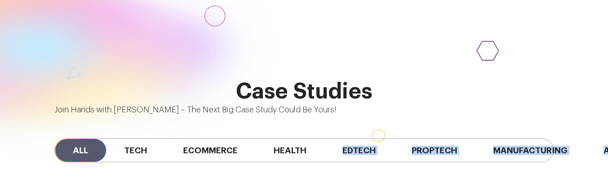
scroll to position [0, 273]
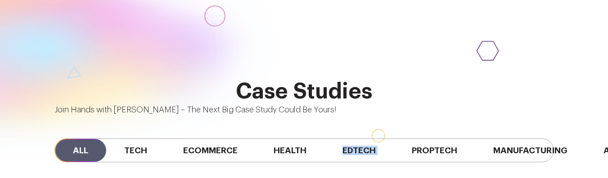
drag, startPoint x: 342, startPoint y: 133, endPoint x: 136, endPoint y: 144, distance: 206.0
click at [136, 144] on div "All Tech Ecommerce Health Edtech Proptech Manufacturing Automobile SaaS Fintech" at bounding box center [304, 150] width 513 height 69
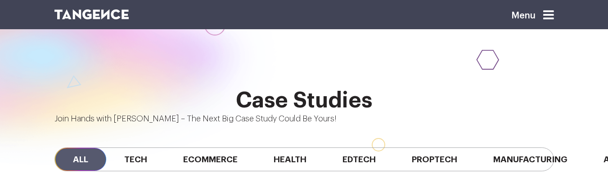
scroll to position [549, 0]
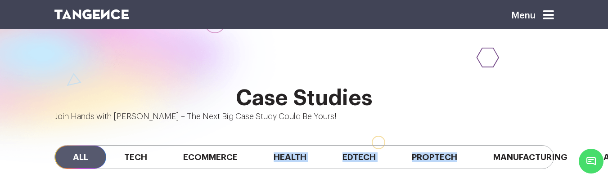
drag, startPoint x: 307, startPoint y: 146, endPoint x: 348, endPoint y: 137, distance: 41.5
click at [467, 148] on div "All Tech Ecommerce Health Edtech Proptech Manufacturing Automobile SaaS Fintech" at bounding box center [304, 157] width 513 height 69
click at [356, 156] on div "All Tech Ecommerce Health Edtech Proptech Manufacturing Automobile SaaS Fintech" at bounding box center [304, 157] width 513 height 69
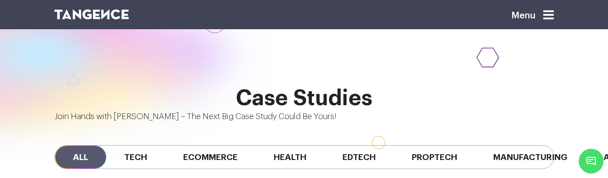
scroll to position [0, 272]
click at [173, 154] on div "All Tech Ecommerce Health Edtech Proptech Manufacturing Automobile SaaS Fintech" at bounding box center [304, 157] width 513 height 69
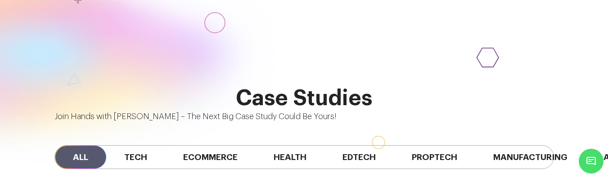
scroll to position [0, 272]
click at [58, 30] on div at bounding box center [47, 72] width 464 height 245
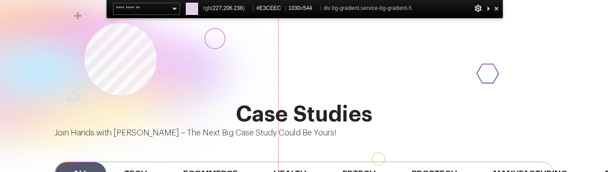
click at [85, 23] on div at bounding box center [47, 88] width 464 height 245
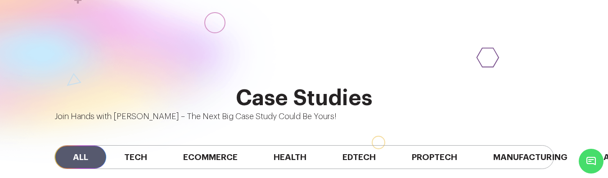
drag, startPoint x: 583, startPoint y: 15, endPoint x: 32, endPoint y: 114, distance: 559.4
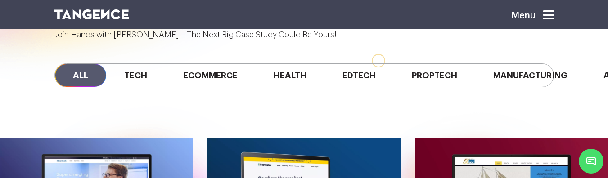
scroll to position [639, 0]
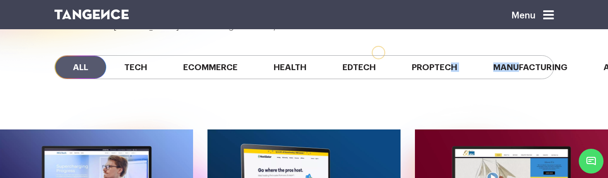
drag, startPoint x: 258, startPoint y: 48, endPoint x: 197, endPoint y: 54, distance: 62.0
click at [187, 55] on div "All Tech Ecommerce Health Edtech Proptech Manufacturing Automobile SaaS Fintech" at bounding box center [304, 67] width 500 height 24
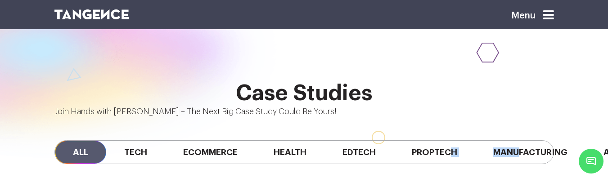
scroll to position [549, 0]
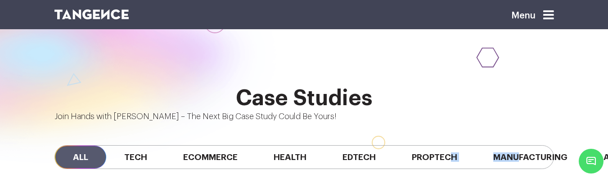
drag, startPoint x: 316, startPoint y: 140, endPoint x: 411, endPoint y: 146, distance: 95.2
click at [411, 146] on div "All Tech Ecommerce Health Edtech Proptech Manufacturing Automobile SaaS Fintech" at bounding box center [304, 157] width 513 height 69
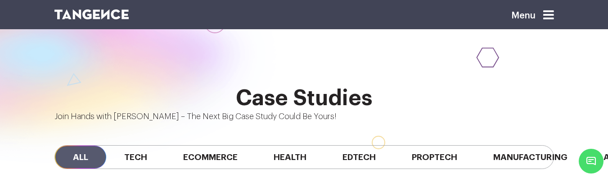
click at [379, 160] on div "All Tech Ecommerce Health Edtech Proptech Manufacturing Automobile SaaS Fintech" at bounding box center [304, 157] width 513 height 69
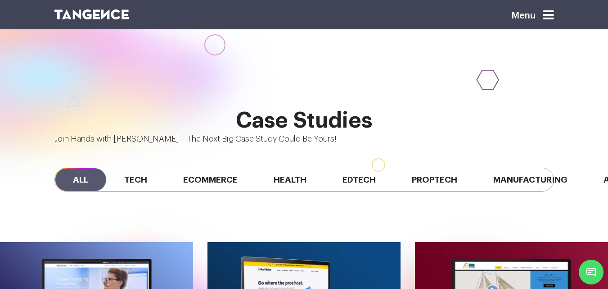
scroll to position [0, 0]
drag, startPoint x: 127, startPoint y: 144, endPoint x: 134, endPoint y: 144, distance: 6.8
click at [134, 145] on div "All Tech Ecommerce Health Edtech Proptech Manufacturing Automobile SaaS Fintech" at bounding box center [304, 179] width 513 height 69
drag, startPoint x: 179, startPoint y: 144, endPoint x: 235, endPoint y: 145, distance: 55.8
click at [235, 145] on div "All Tech Ecommerce Health Edtech Proptech Manufacturing Automobile SaaS Fintech" at bounding box center [304, 179] width 513 height 69
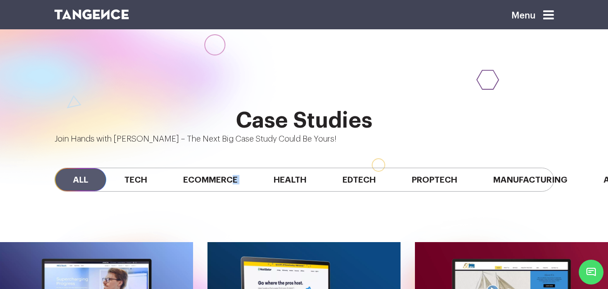
drag, startPoint x: 240, startPoint y: 144, endPoint x: 274, endPoint y: 144, distance: 33.8
click at [274, 145] on div "All Tech Ecommerce Health Edtech Proptech Manufacturing Automobile SaaS Fintech" at bounding box center [304, 179] width 513 height 69
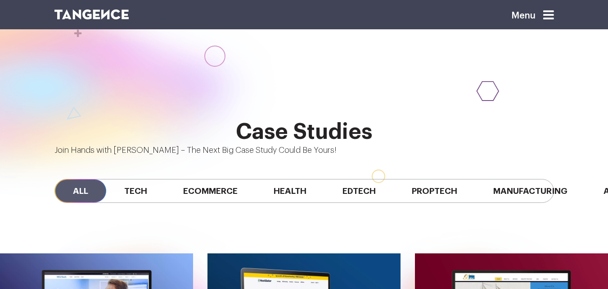
scroll to position [625, 0]
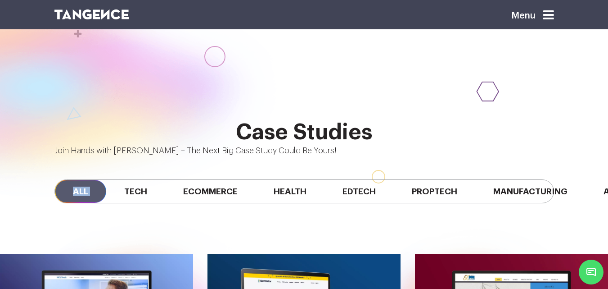
drag, startPoint x: 73, startPoint y: 155, endPoint x: 127, endPoint y: 155, distance: 54.0
click at [127, 179] on div "All Tech Ecommerce Health Edtech Proptech Manufacturing Automobile SaaS Fintech" at bounding box center [304, 191] width 500 height 24
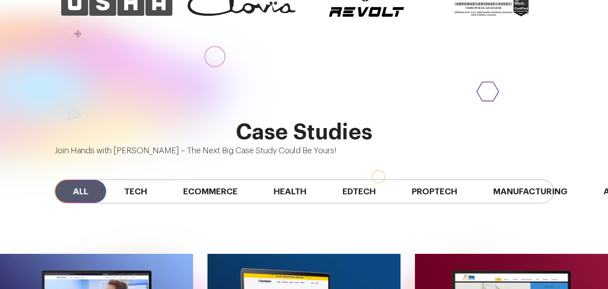
scroll to position [625, 0]
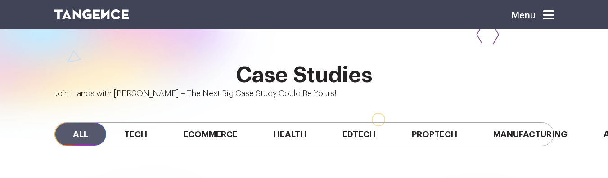
scroll to position [572, 0]
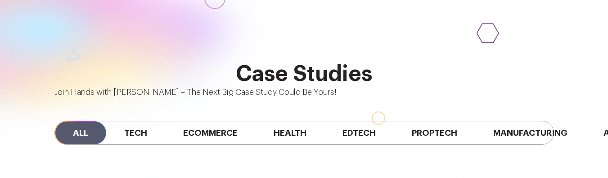
scroll to position [0, 143]
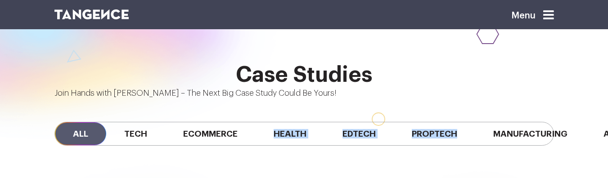
drag, startPoint x: 397, startPoint y: 95, endPoint x: 259, endPoint y: 88, distance: 138.3
click at [259, 122] on div "All Tech Ecommerce Health Edtech Proptech Manufacturing Automobile SaaS Fintech" at bounding box center [304, 134] width 500 height 24
drag, startPoint x: 345, startPoint y: 92, endPoint x: 330, endPoint y: 81, distance: 19.0
click at [267, 122] on div "All Tech Ecommerce Health Edtech Proptech Manufacturing Automobile SaaS Fintech" at bounding box center [304, 134] width 500 height 24
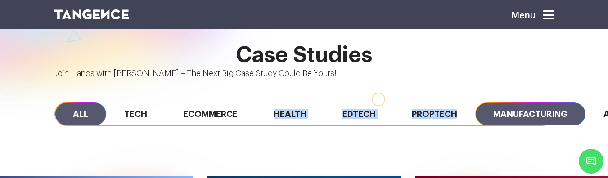
scroll to position [0, 0]
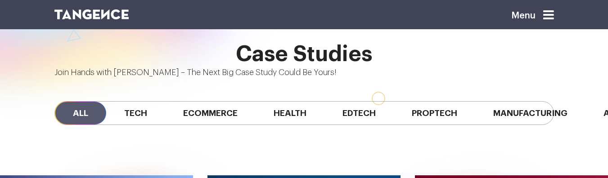
scroll to position [592, 0]
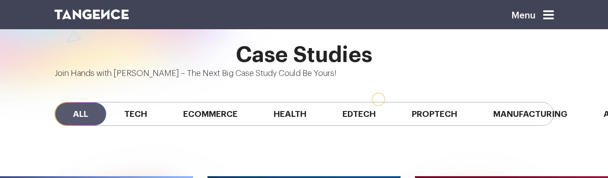
drag, startPoint x: 328, startPoint y: 96, endPoint x: 500, endPoint y: 109, distance: 172.5
click at [500, 109] on div "All Tech Ecommerce Health Edtech Proptech Manufacturing Automobile SaaS Fintech" at bounding box center [304, 114] width 513 height 69
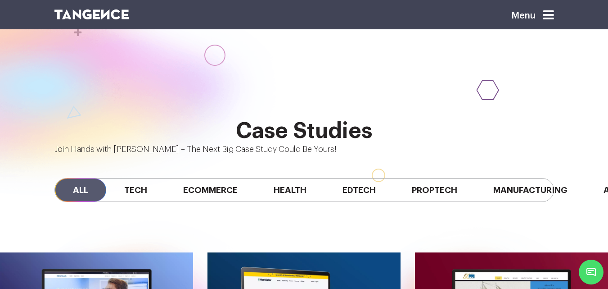
scroll to position [627, 0]
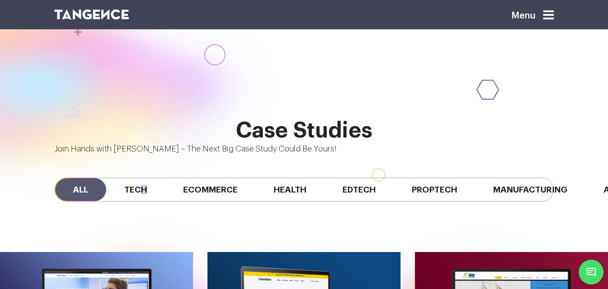
drag, startPoint x: 154, startPoint y: 153, endPoint x: 144, endPoint y: 157, distance: 10.1
click at [144, 177] on div "All Tech Ecommerce Health Edtech Proptech Manufacturing Automobile SaaS Fintech" at bounding box center [304, 189] width 500 height 24
click at [145, 178] on span "Tech" at bounding box center [135, 189] width 59 height 23
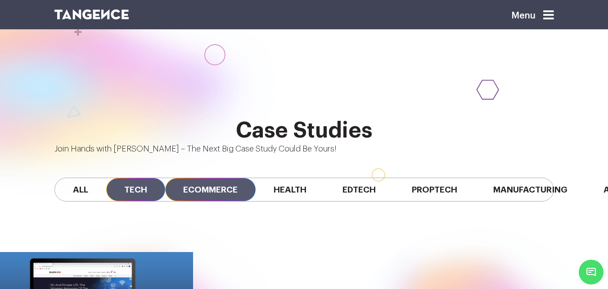
click at [222, 178] on span "Ecommerce" at bounding box center [210, 189] width 90 height 23
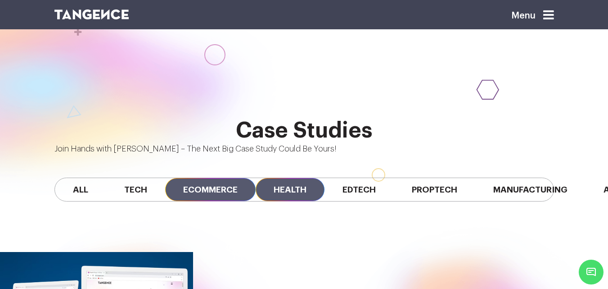
click at [307, 178] on span "Health" at bounding box center [290, 189] width 69 height 23
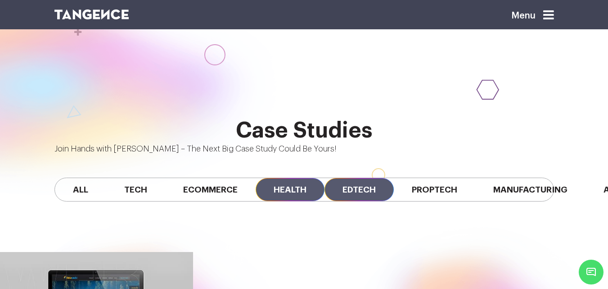
click at [391, 178] on span "Edtech" at bounding box center [359, 189] width 69 height 23
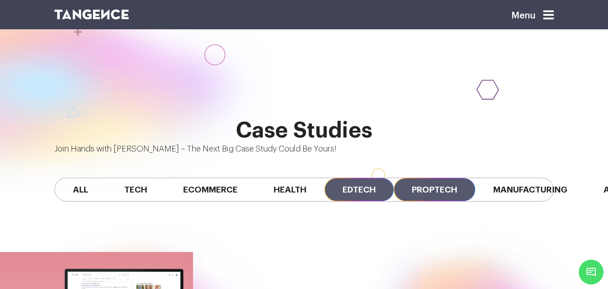
click at [448, 178] on span "Proptech" at bounding box center [434, 189] width 81 height 23
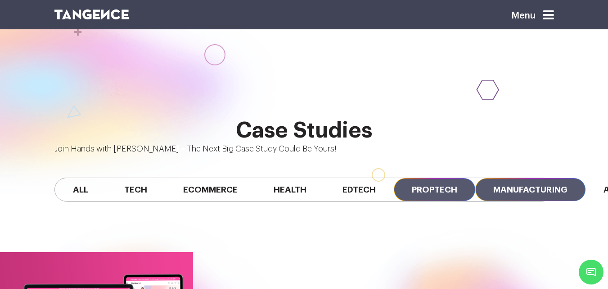
click at [524, 178] on span "Manufacturing" at bounding box center [530, 189] width 110 height 23
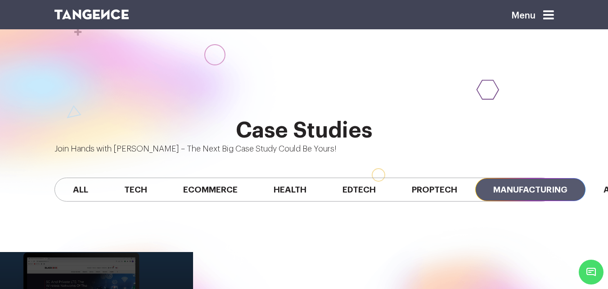
scroll to position [0, 9]
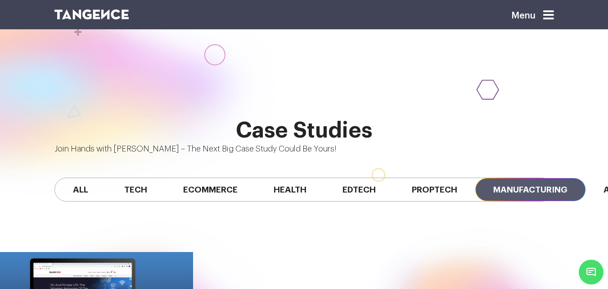
click at [306, 177] on div "All Tech Ecommerce Health Edtech Proptech Manufacturing Automobile SaaS Fintech" at bounding box center [304, 189] width 500 height 24
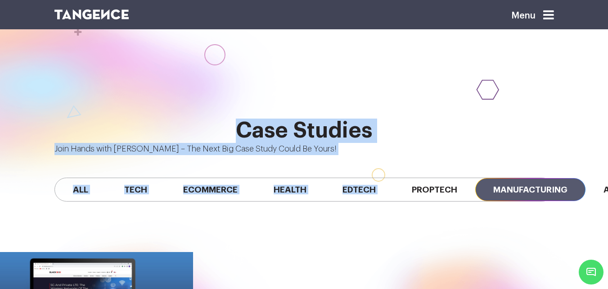
drag, startPoint x: 386, startPoint y: 149, endPoint x: 51, endPoint y: 185, distance: 336.9
click at [51, 185] on div "Case Studies Join Hands with Tangence – The Next Big Case Study Could Be Yours!…" at bounding box center [304, 258] width 608 height 366
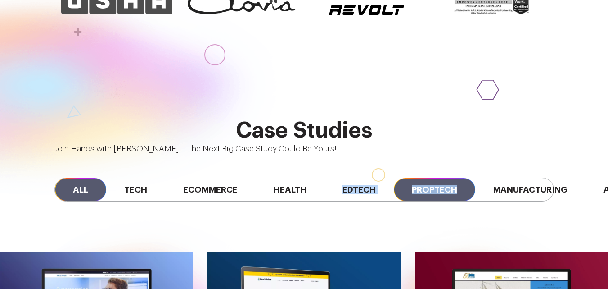
drag, startPoint x: 332, startPoint y: 152, endPoint x: 488, endPoint y: 141, distance: 156.1
click at [488, 177] on div "All Tech Ecommerce Health Edtech Proptech Manufacturing Automobile SaaS Fintech" at bounding box center [304, 189] width 500 height 24
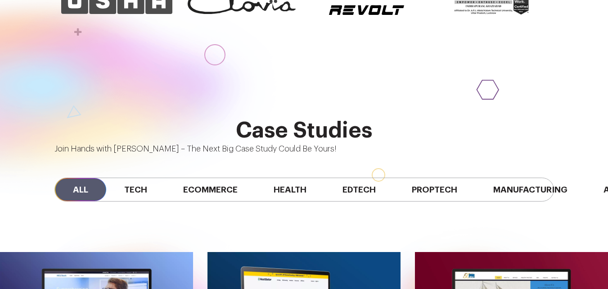
scroll to position [0, 288]
drag, startPoint x: 538, startPoint y: 151, endPoint x: 554, endPoint y: 154, distance: 15.7
click at [554, 177] on div "All Tech Ecommerce Health Edtech Proptech Manufacturing Automobile SaaS Fintech" at bounding box center [304, 189] width 500 height 24
drag, startPoint x: 397, startPoint y: 153, endPoint x: 391, endPoint y: 151, distance: 6.6
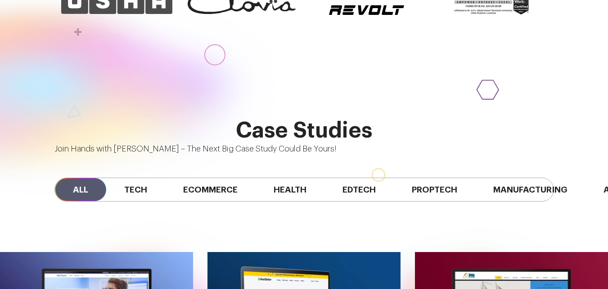
click at [391, 177] on div "All Tech Ecommerce Health Edtech Proptech Manufacturing Automobile SaaS Fintech" at bounding box center [304, 189] width 500 height 24
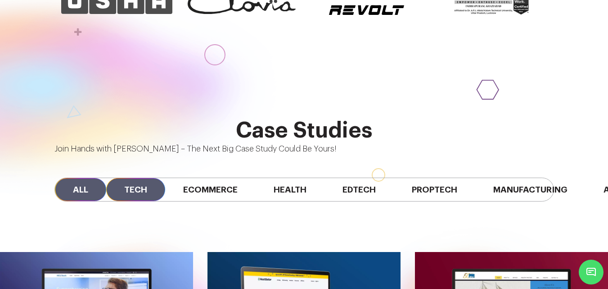
click at [156, 178] on span "Tech" at bounding box center [135, 189] width 59 height 23
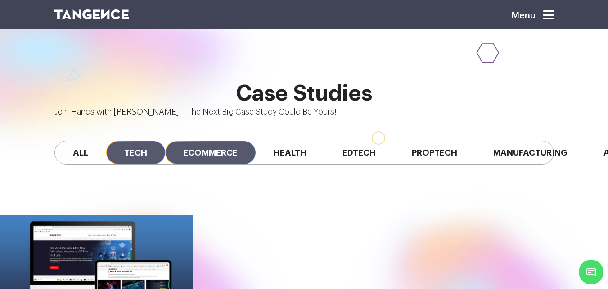
scroll to position [662, 0]
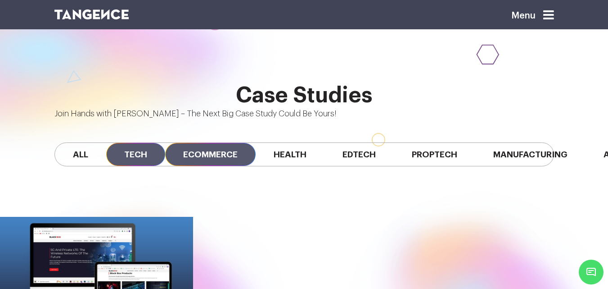
click at [213, 143] on span "Ecommerce" at bounding box center [210, 154] width 90 height 23
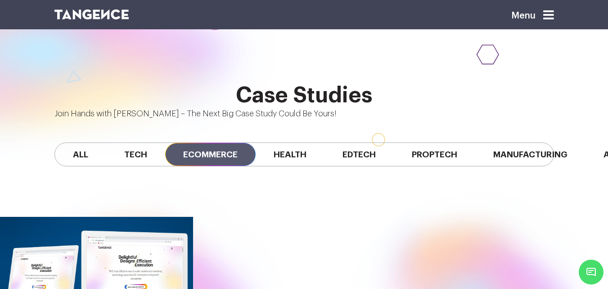
click at [213, 143] on span "Ecommerce" at bounding box center [210, 154] width 90 height 23
click at [295, 143] on span "Health" at bounding box center [290, 154] width 69 height 23
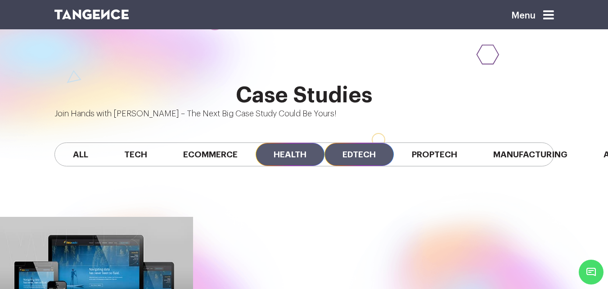
click at [379, 143] on span "Edtech" at bounding box center [359, 154] width 69 height 23
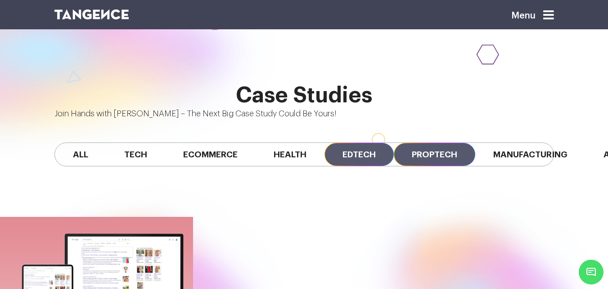
click at [445, 143] on span "Proptech" at bounding box center [434, 154] width 81 height 23
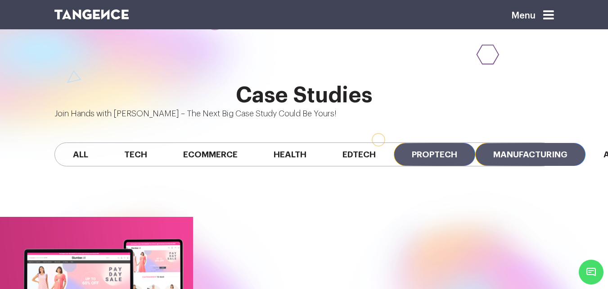
click at [506, 143] on span "Manufacturing" at bounding box center [530, 154] width 110 height 23
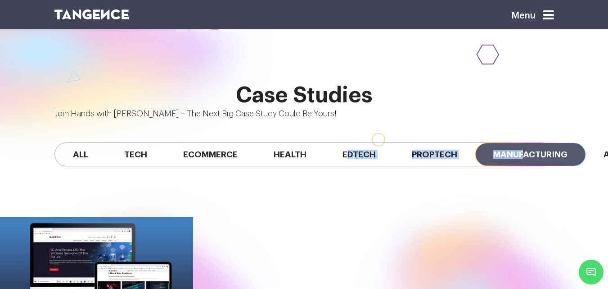
drag, startPoint x: 357, startPoint y: 118, endPoint x: 530, endPoint y: 139, distance: 173.6
click at [530, 142] on div "All Tech Ecommerce Health Edtech Proptech Manufacturing Automobile SaaS Fintech" at bounding box center [304, 154] width 500 height 24
click at [443, 142] on div "All Tech Ecommerce Health Edtech Proptech Manufacturing Automobile SaaS Fintech" at bounding box center [304, 154] width 500 height 24
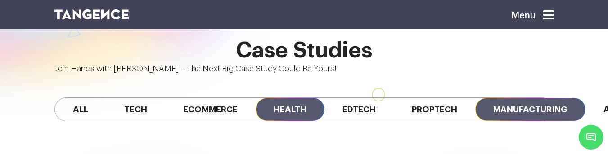
scroll to position [0, 272]
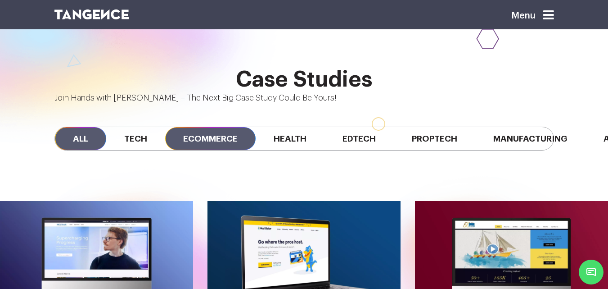
drag, startPoint x: 284, startPoint y: 87, endPoint x: 240, endPoint y: 75, distance: 45.4
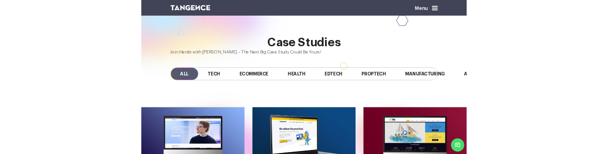
scroll to position [570, 0]
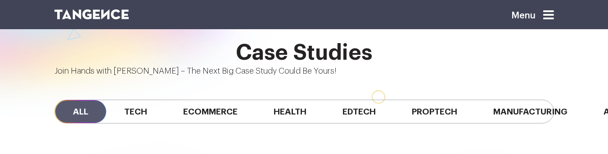
scroll to position [0, 272]
